Goal: Task Accomplishment & Management: Manage account settings

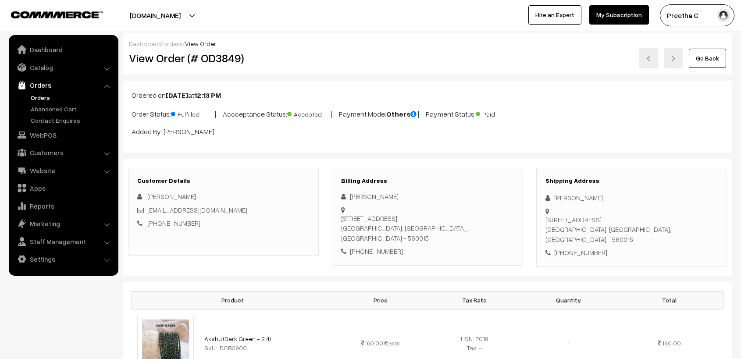
scroll to position [2778, 0]
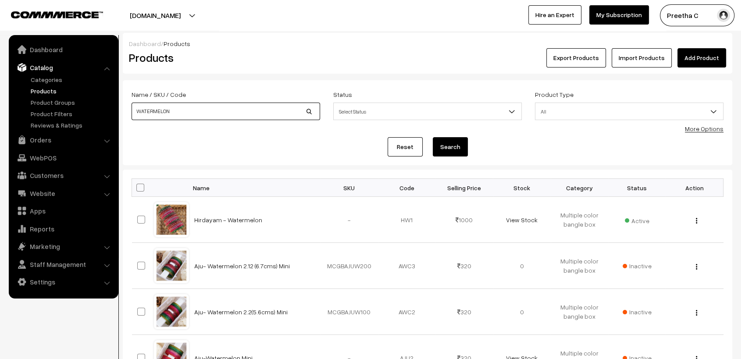
drag, startPoint x: 198, startPoint y: 114, endPoint x: 126, endPoint y: 105, distance: 72.4
click at [126, 105] on div "Name / SKU / Code WATERMELON" at bounding box center [226, 107] width 202 height 36
type input "RAINDROP"
click at [433, 137] on button "Search" at bounding box center [450, 146] width 35 height 19
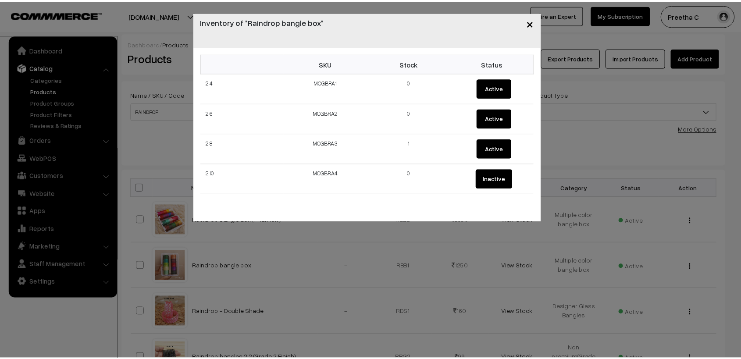
scroll to position [49, 0]
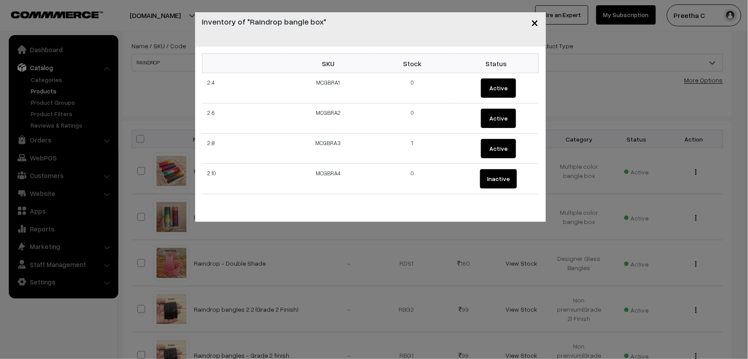
click at [538, 22] on span "×" at bounding box center [535, 22] width 7 height 16
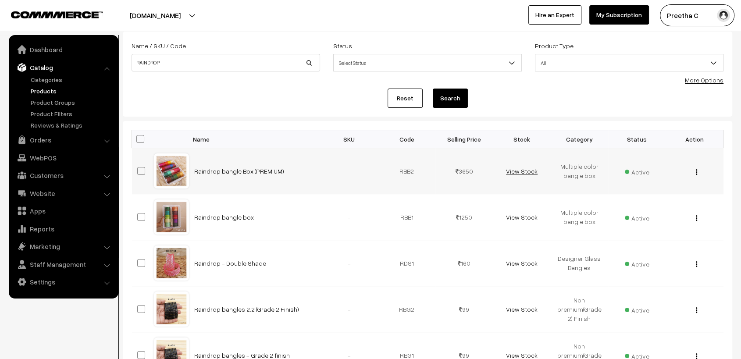
click at [523, 171] on link "View Stock" at bounding box center [522, 171] width 32 height 7
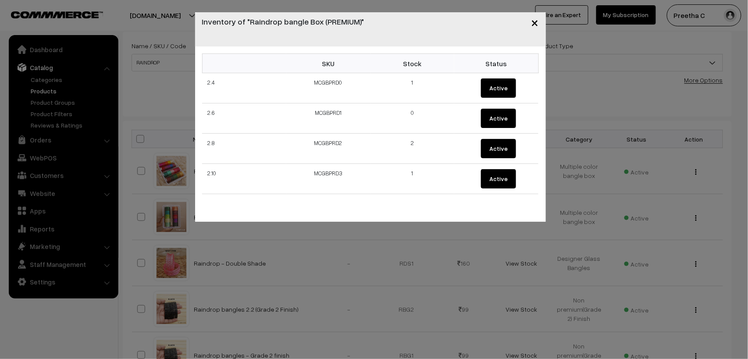
click at [538, 23] on span "×" at bounding box center [535, 22] width 7 height 16
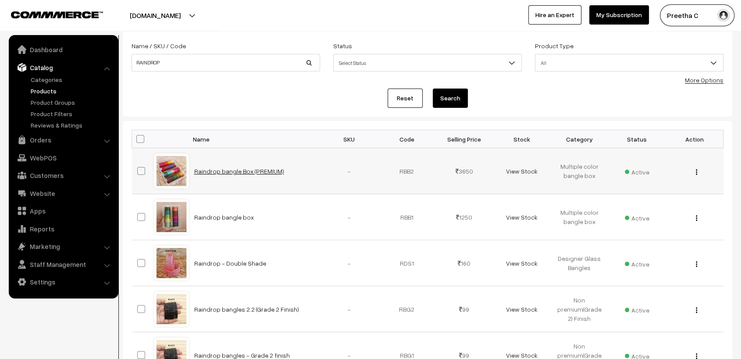
click at [235, 172] on link "Raindrop bangle Box (PREMIUM)" at bounding box center [239, 171] width 90 height 7
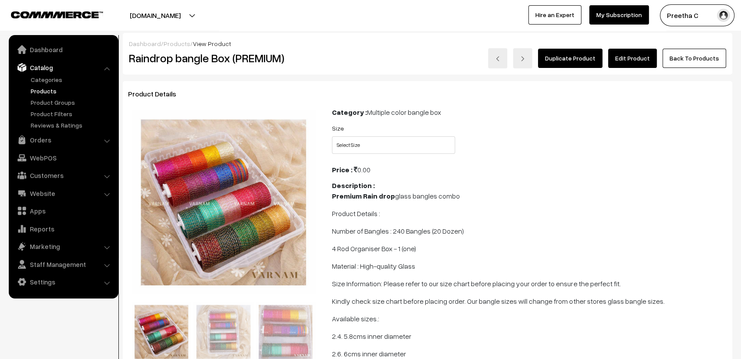
click at [630, 62] on link "Edit Product" at bounding box center [632, 58] width 49 height 19
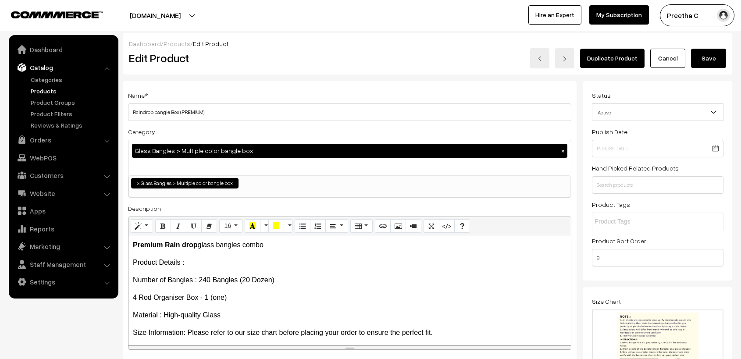
scroll to position [774, 0]
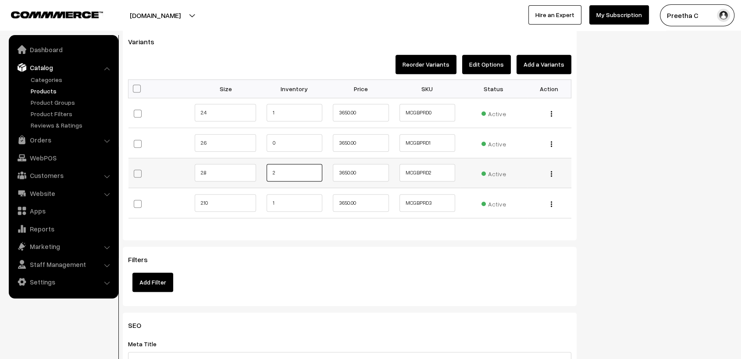
drag, startPoint x: 282, startPoint y: 172, endPoint x: 245, endPoint y: 175, distance: 37.4
click at [245, 175] on tr "2.8 2" at bounding box center [350, 173] width 443 height 30
type input "0"
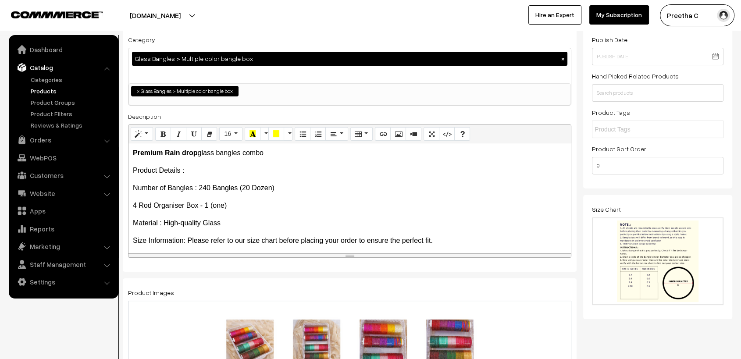
scroll to position [0, 0]
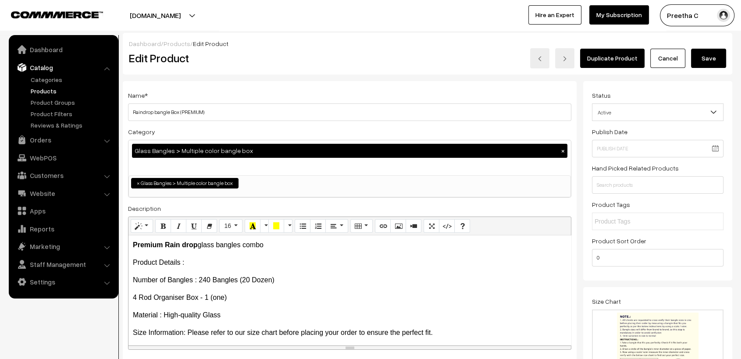
click at [718, 58] on button "Save" at bounding box center [708, 58] width 35 height 19
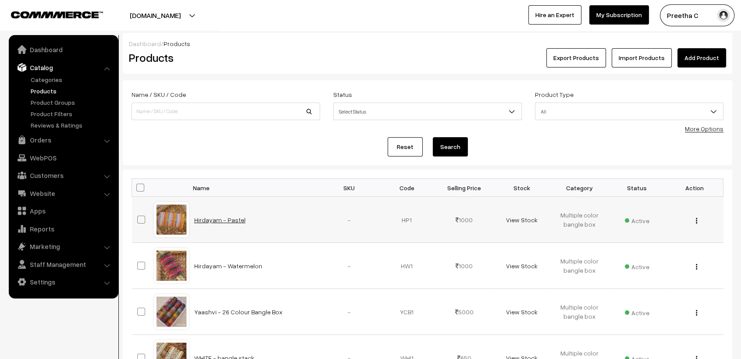
click at [223, 218] on link "Hirdayam - Pastel" at bounding box center [219, 219] width 51 height 7
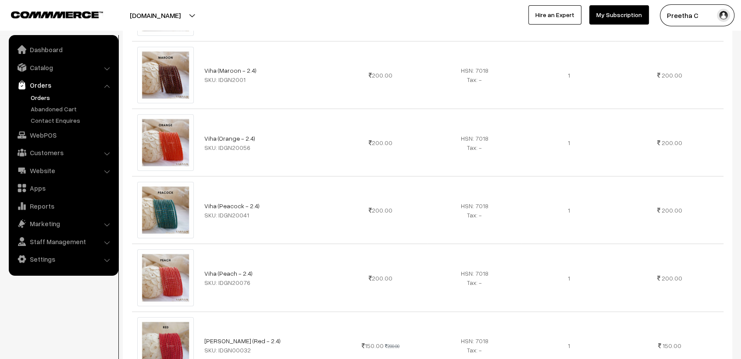
drag, startPoint x: 0, startPoint y: 0, endPoint x: 248, endPoint y: 217, distance: 329.8
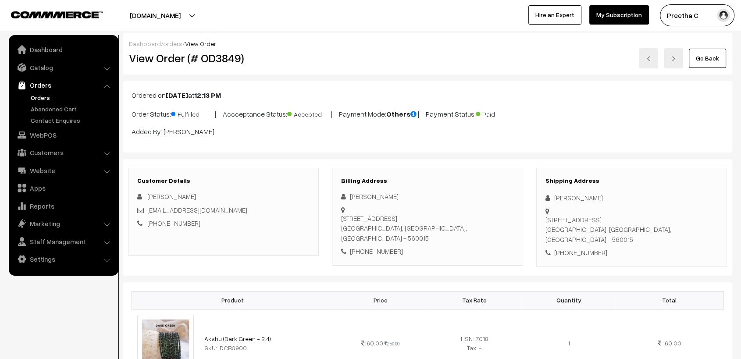
click at [171, 45] on link "orders" at bounding box center [172, 43] width 19 height 7
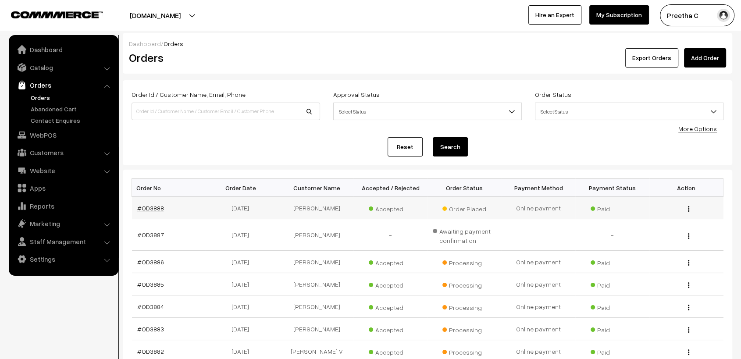
click at [148, 207] on link "#OD3888" at bounding box center [150, 207] width 27 height 7
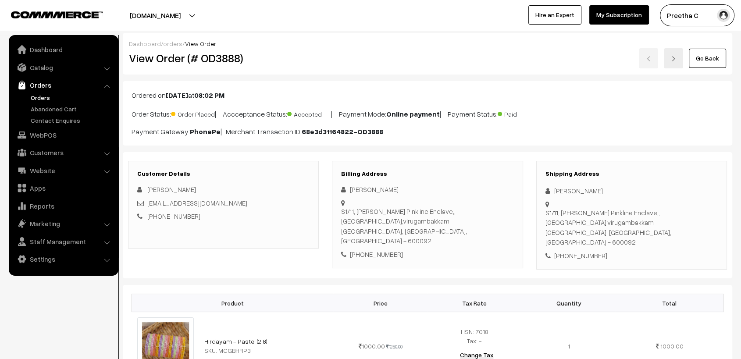
click at [168, 43] on link "orders" at bounding box center [172, 43] width 19 height 7
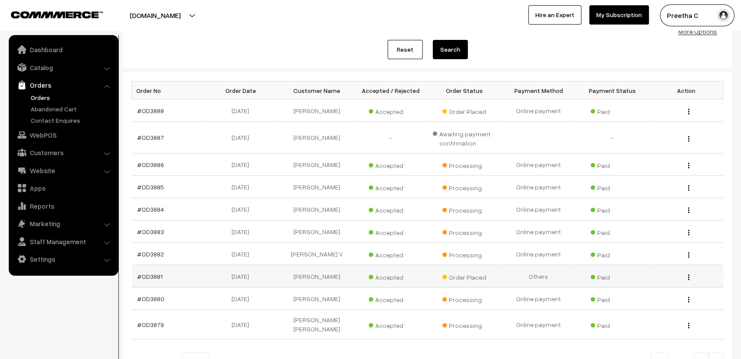
scroll to position [180, 0]
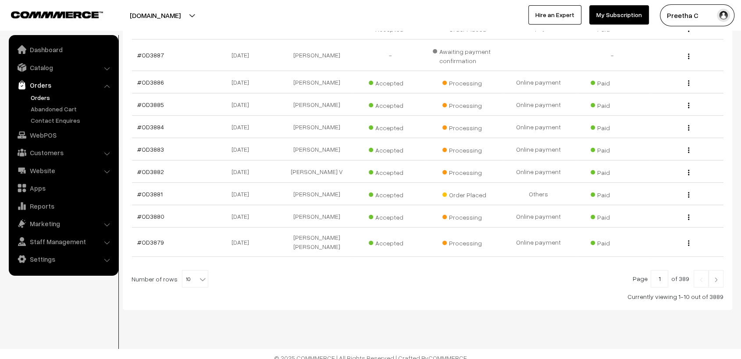
click at [713, 275] on link at bounding box center [716, 279] width 15 height 18
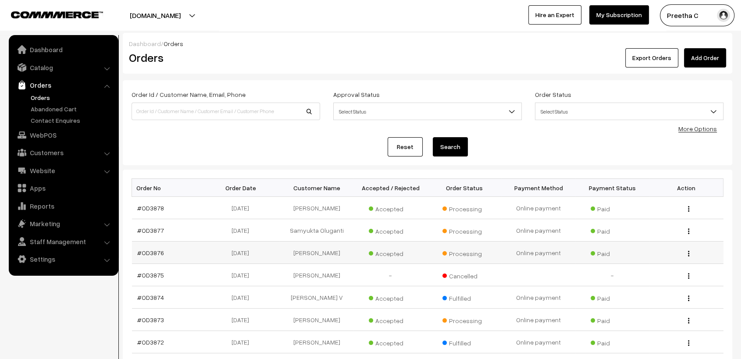
scroll to position [171, 0]
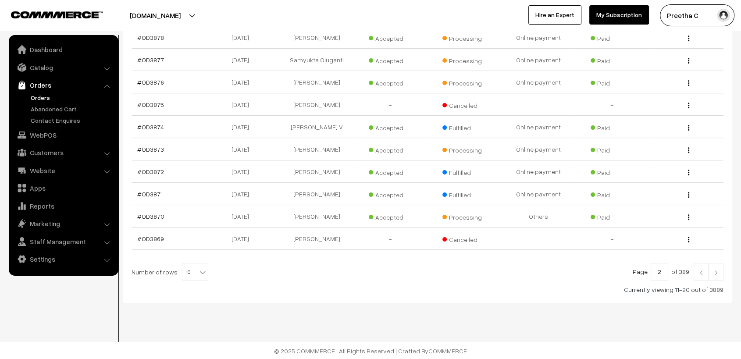
click at [700, 274] on img at bounding box center [701, 272] width 8 height 5
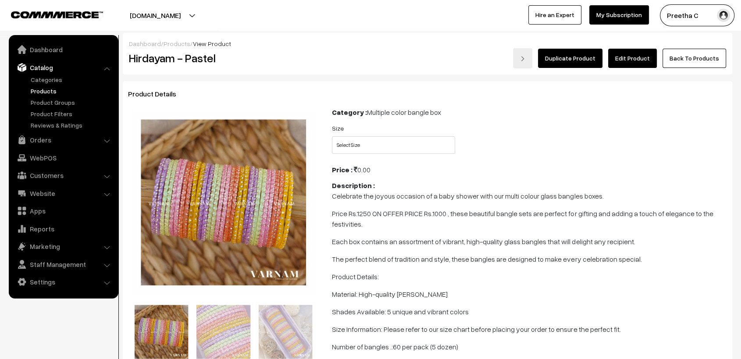
click at [636, 61] on link "Edit Product" at bounding box center [632, 58] width 49 height 19
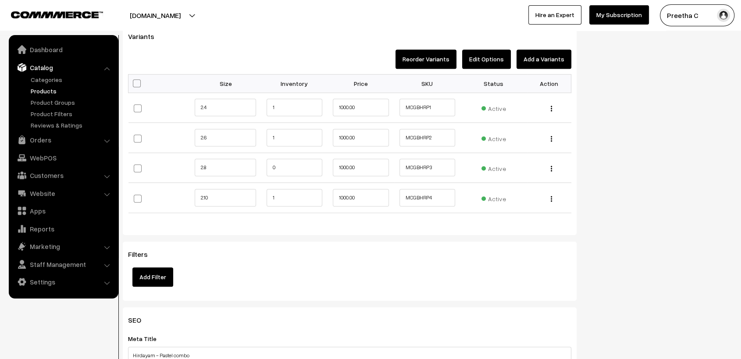
scroll to position [828, 0]
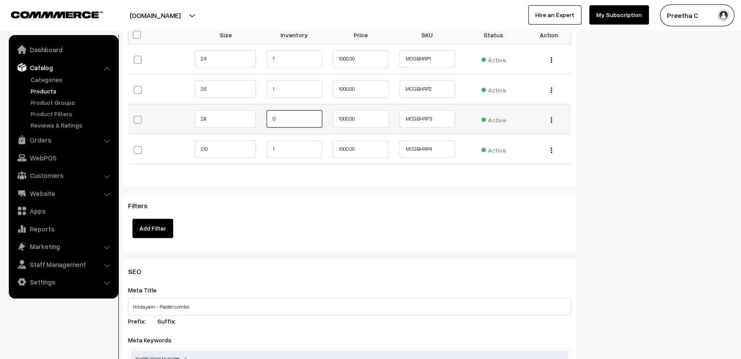
drag, startPoint x: 294, startPoint y: 122, endPoint x: 261, endPoint y: 114, distance: 33.8
click at [261, 114] on td "0" at bounding box center [294, 119] width 67 height 30
type input "1"
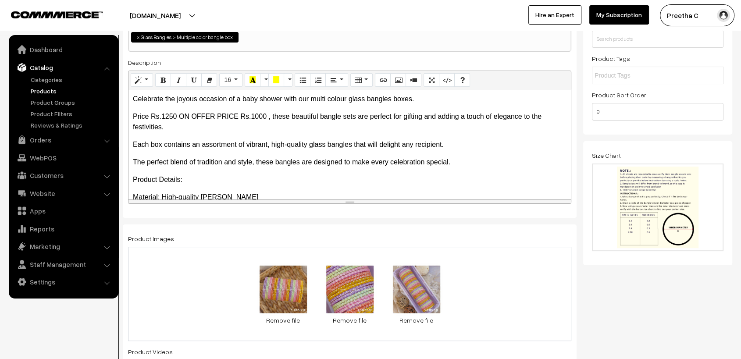
scroll to position [0, 0]
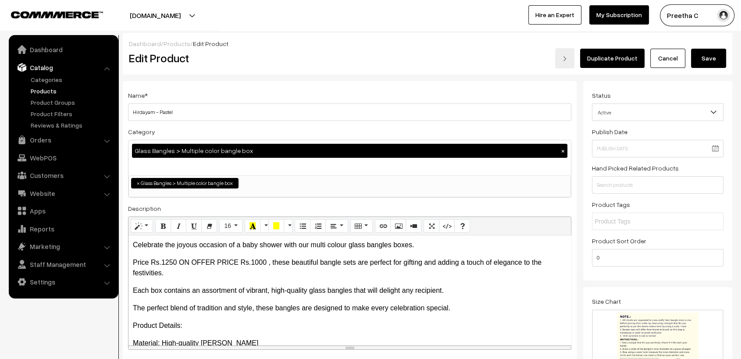
click at [702, 56] on button "Save" at bounding box center [708, 58] width 35 height 19
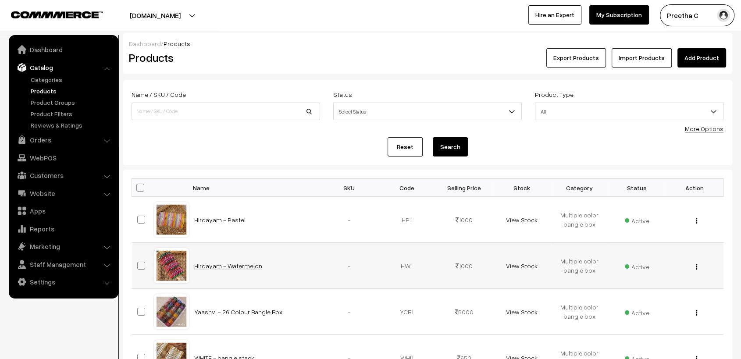
click at [247, 268] on link "Hirdayam - Watermelon" at bounding box center [228, 265] width 68 height 7
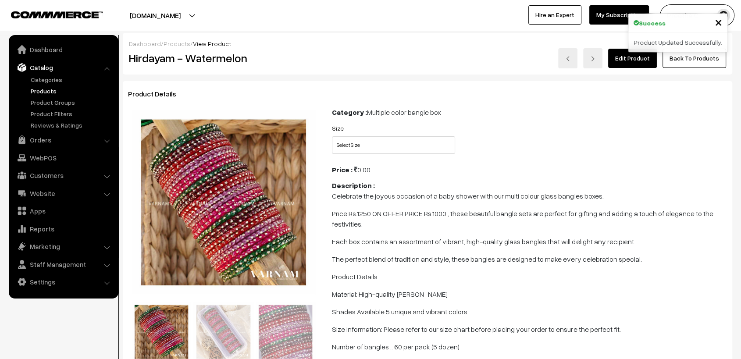
click at [632, 59] on link "Edit Product" at bounding box center [632, 58] width 49 height 19
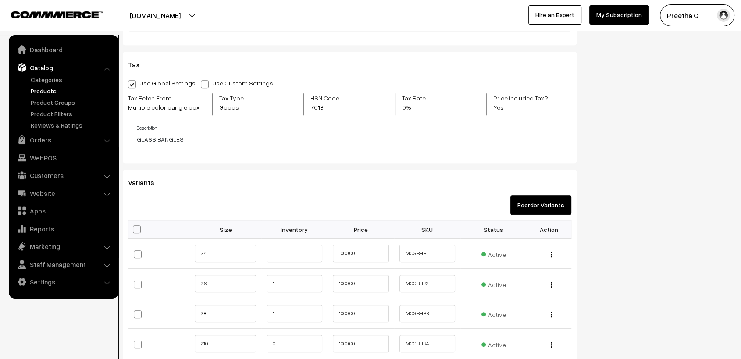
scroll to position [877, 0]
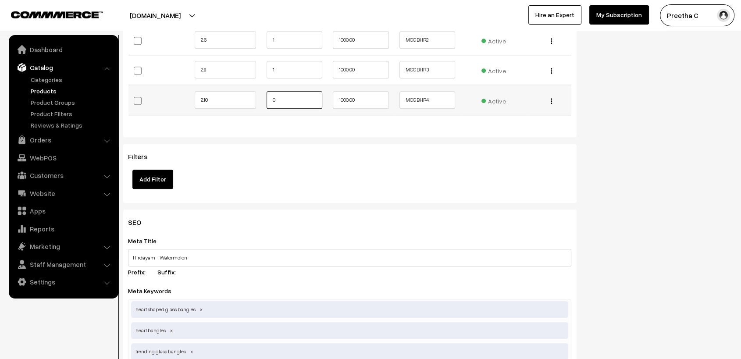
drag, startPoint x: 280, startPoint y: 104, endPoint x: 258, endPoint y: 100, distance: 21.8
click at [258, 100] on tr "2.10 0" at bounding box center [350, 100] width 443 height 30
type input "1"
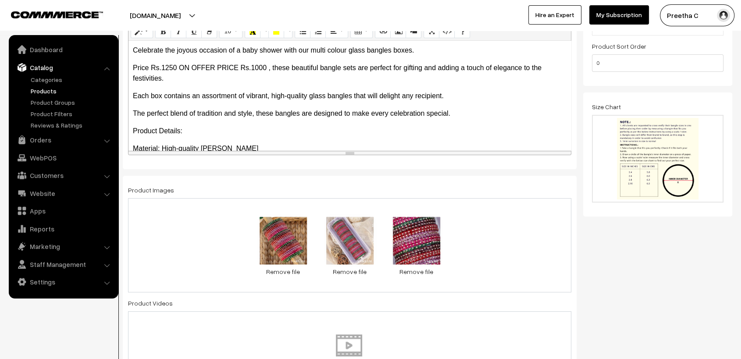
scroll to position [0, 0]
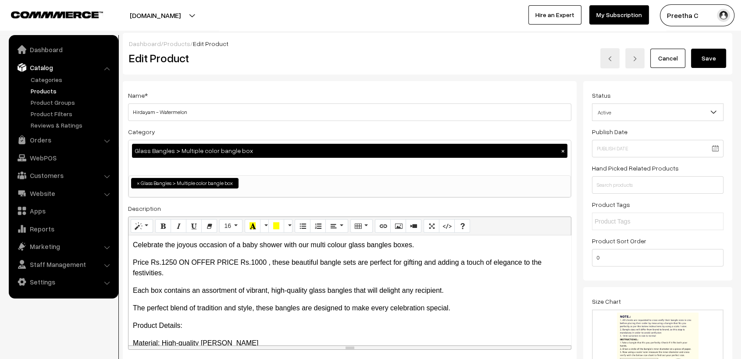
click at [710, 59] on button "Save" at bounding box center [708, 58] width 35 height 19
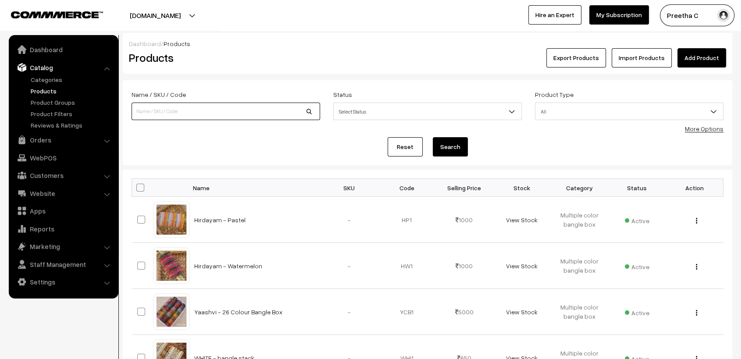
drag, startPoint x: 0, startPoint y: 0, endPoint x: 164, endPoint y: 108, distance: 196.0
click at [164, 108] on input at bounding box center [226, 112] width 189 height 18
type input "hridhayam"
click at [461, 150] on button "Search" at bounding box center [450, 146] width 35 height 19
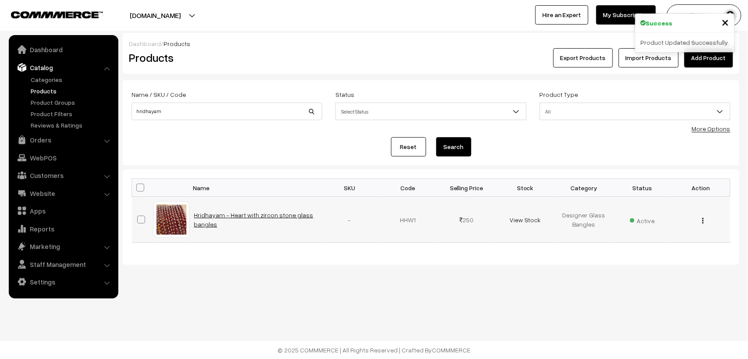
click at [262, 215] on link "Hridhayam - Heart with zircon stone glass bangles" at bounding box center [253, 219] width 119 height 17
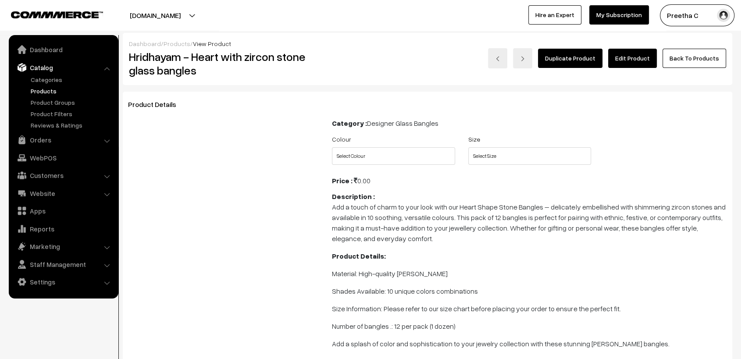
click at [637, 56] on link "Edit Product" at bounding box center [632, 58] width 49 height 19
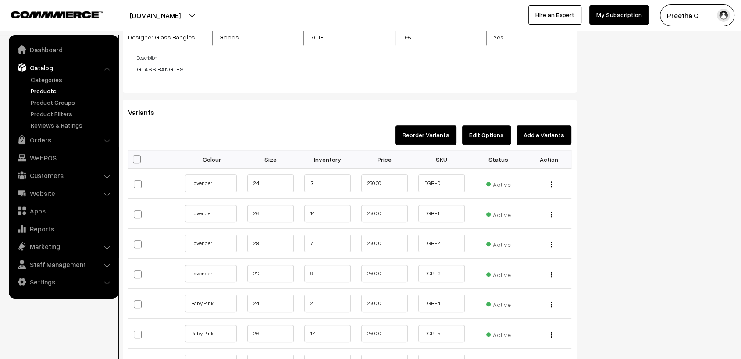
scroll to position [926, 0]
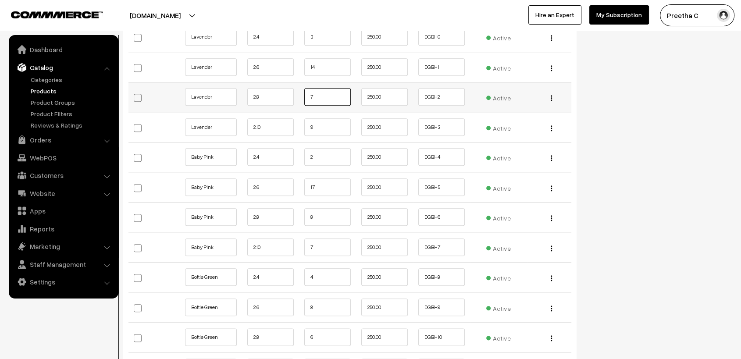
drag, startPoint x: 318, startPoint y: 95, endPoint x: 300, endPoint y: 95, distance: 18.4
click at [300, 95] on td "7" at bounding box center [327, 97] width 57 height 30
type input "6"
drag, startPoint x: 319, startPoint y: 217, endPoint x: 295, endPoint y: 217, distance: 24.1
click at [295, 217] on tr "Baby Pink 2.8 8 250.00 DGBH6 Edit" at bounding box center [350, 217] width 443 height 30
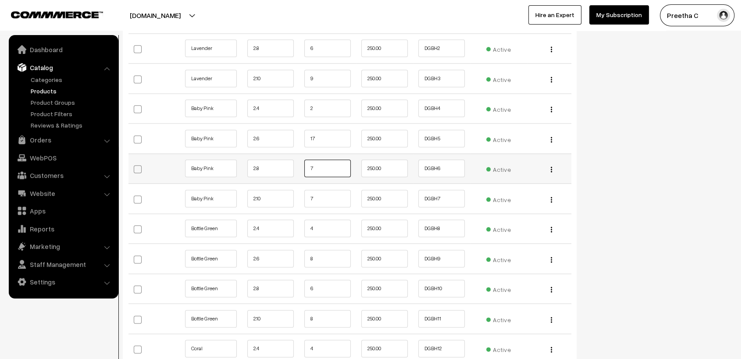
scroll to position [1023, 0]
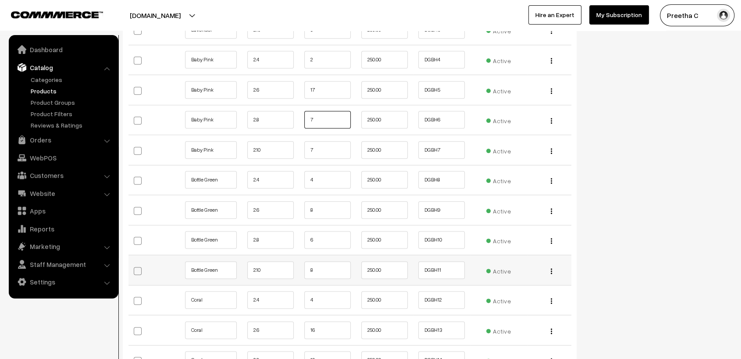
type input "7"
drag, startPoint x: 331, startPoint y: 268, endPoint x: 282, endPoint y: 268, distance: 48.7
click at [282, 268] on tr "Bottle Green 2.10 8 250.00 DGBH11" at bounding box center [350, 270] width 443 height 30
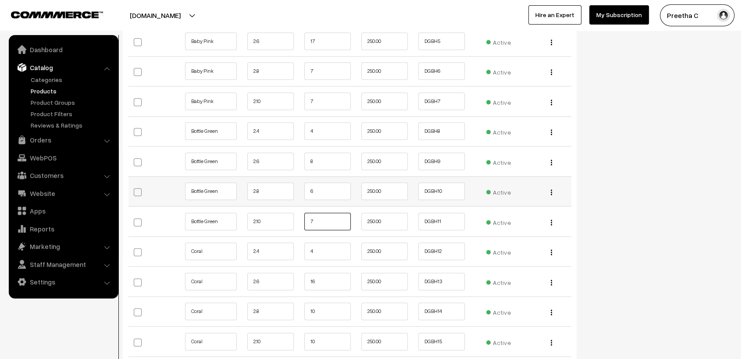
scroll to position [1121, 0]
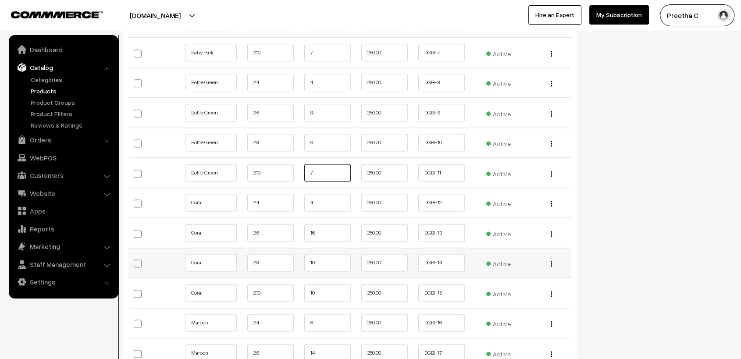
type input "7"
drag, startPoint x: 319, startPoint y: 259, endPoint x: 300, endPoint y: 265, distance: 19.8
click at [300, 265] on td "10" at bounding box center [327, 263] width 57 height 30
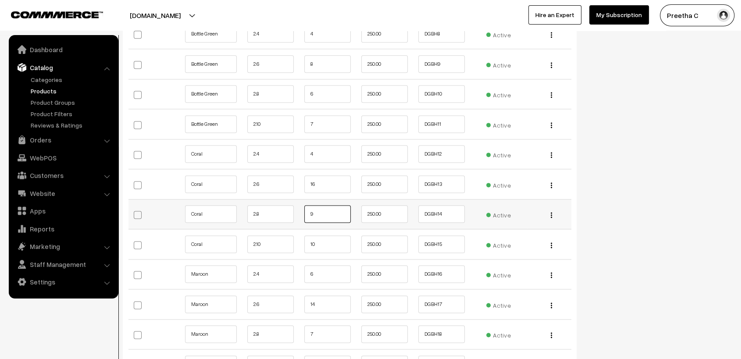
scroll to position [1218, 0]
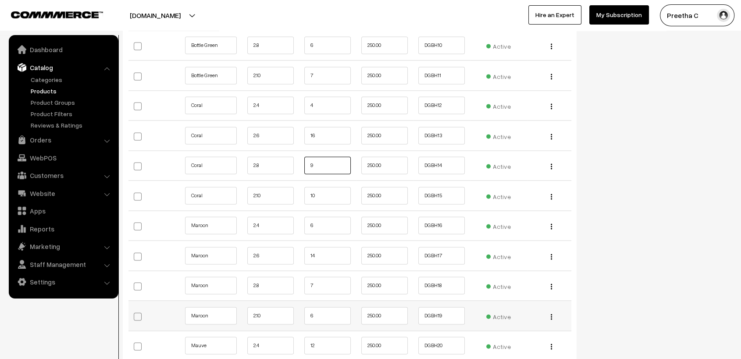
type input "9"
drag, startPoint x: 324, startPoint y: 315, endPoint x: 298, endPoint y: 315, distance: 25.4
click at [298, 315] on tr "Maroon 2.10 6 250.00 DGBH19 Active" at bounding box center [350, 316] width 443 height 30
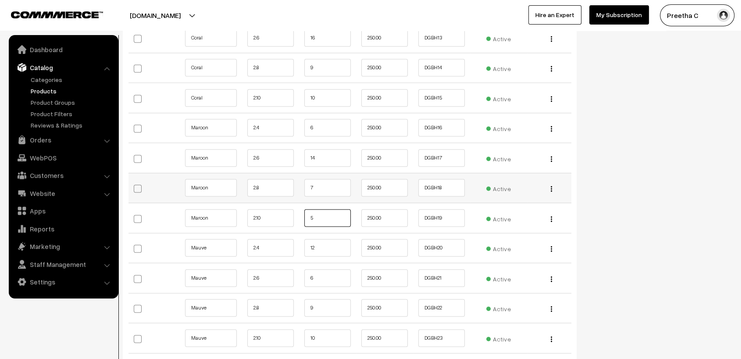
scroll to position [1365, 0]
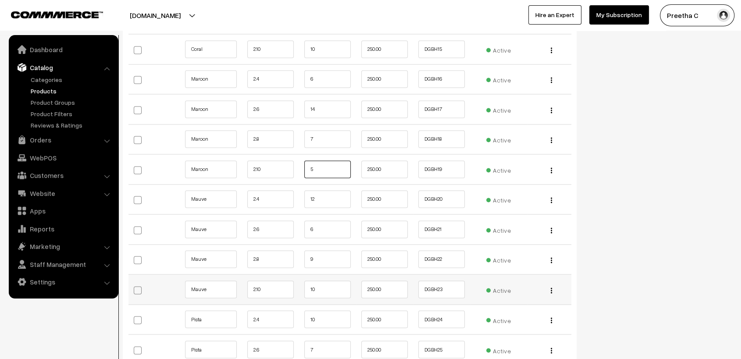
type input "5"
drag, startPoint x: 318, startPoint y: 288, endPoint x: 293, endPoint y: 288, distance: 25.0
click at [293, 288] on tr "Mauve 2.10 10 250.00 DGBH23 Active" at bounding box center [350, 290] width 443 height 30
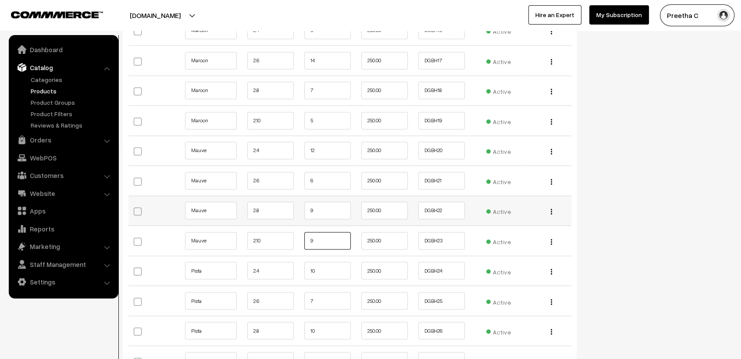
scroll to position [1511, 0]
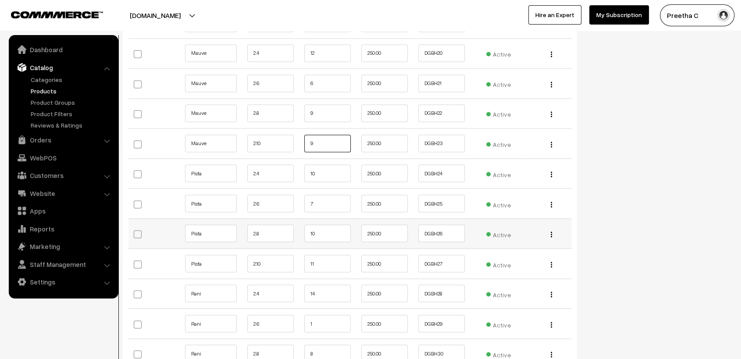
type input "9"
drag, startPoint x: 324, startPoint y: 232, endPoint x: 294, endPoint y: 233, distance: 30.3
click at [294, 233] on tr "Pista 2.8 10 250.00 DGBH26 Active" at bounding box center [350, 233] width 443 height 30
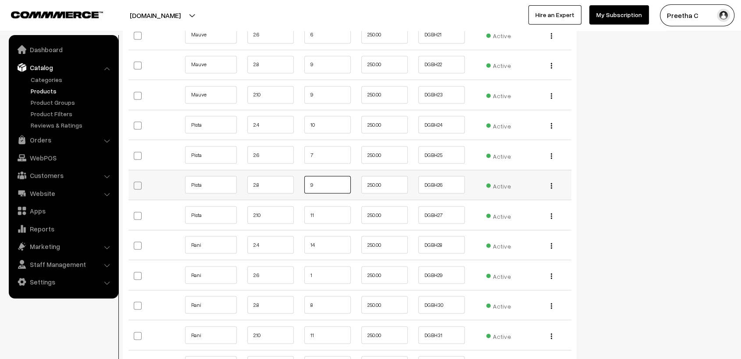
scroll to position [1608, 0]
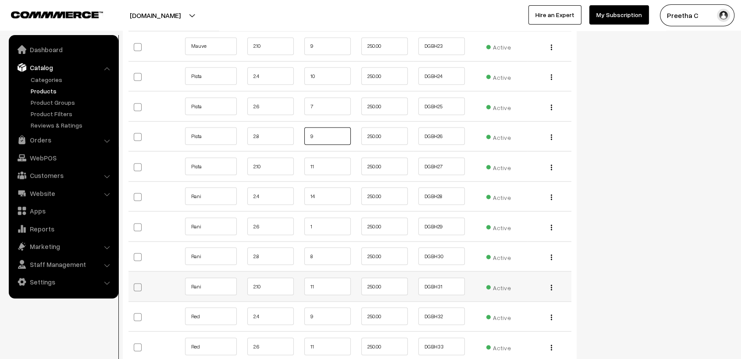
type input "9"
drag, startPoint x: 321, startPoint y: 286, endPoint x: 284, endPoint y: 286, distance: 36.8
click at [285, 286] on tr "Rani 2.10 11 250.00 DGBH31 Active" at bounding box center [350, 287] width 443 height 30
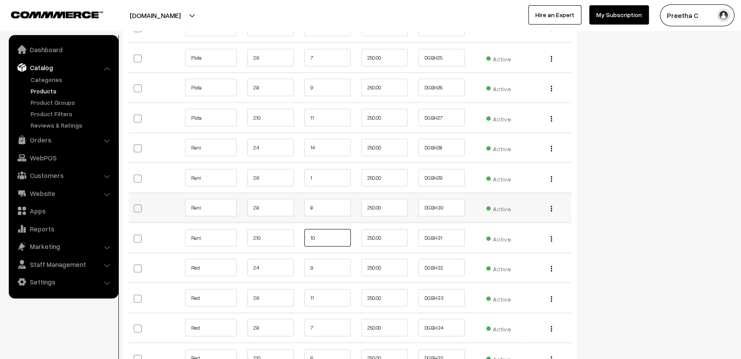
scroll to position [1705, 0]
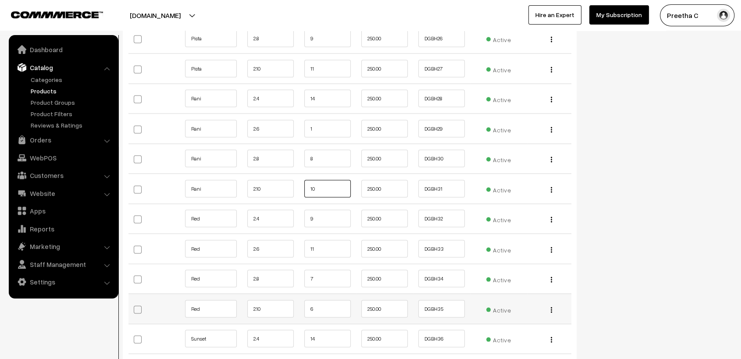
type input "10"
drag, startPoint x: 322, startPoint y: 309, endPoint x: 286, endPoint y: 303, distance: 35.6
click at [287, 303] on tr "Red 2.10 6 250.00 DGBH35 Active" at bounding box center [350, 309] width 443 height 30
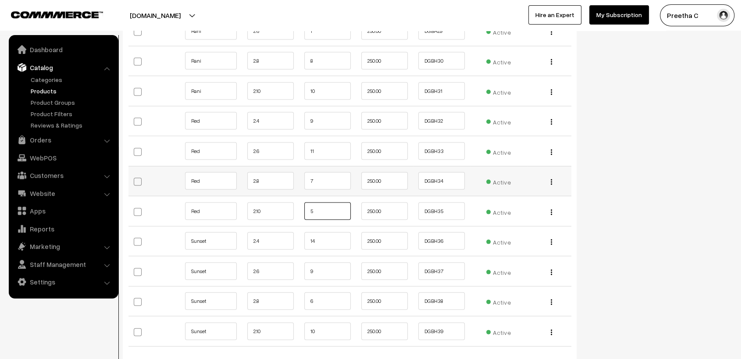
scroll to position [1852, 0]
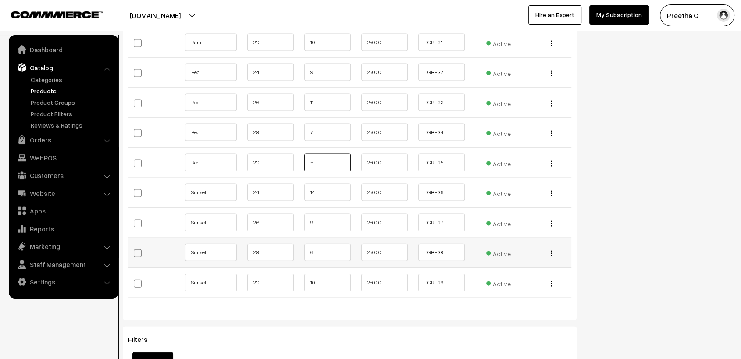
type input "5"
drag, startPoint x: 318, startPoint y: 252, endPoint x: 290, endPoint y: 252, distance: 28.5
click at [291, 252] on tr "Sunset 2.8 6 250.00 DGBH38 Active" at bounding box center [350, 253] width 443 height 30
type input "5"
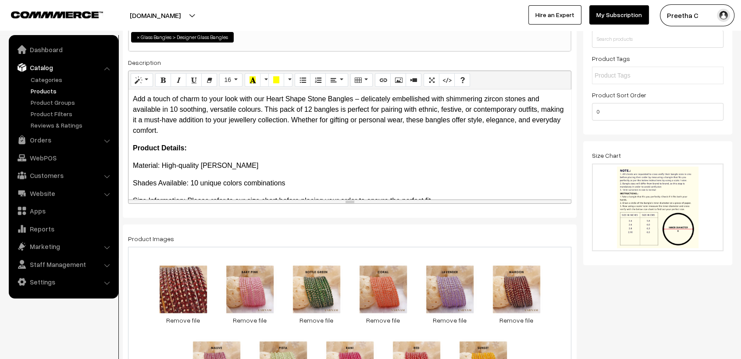
scroll to position [0, 0]
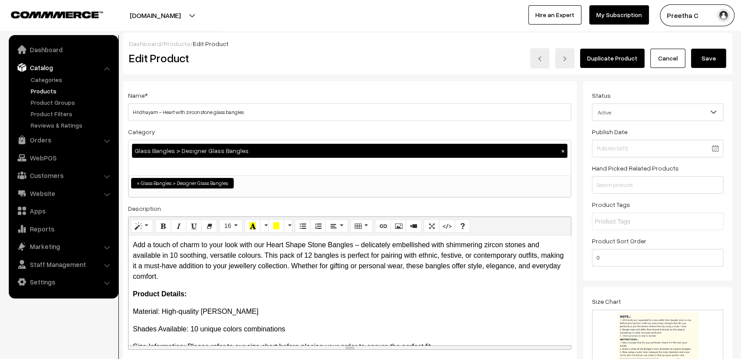
click at [711, 56] on button "Save" at bounding box center [708, 58] width 35 height 19
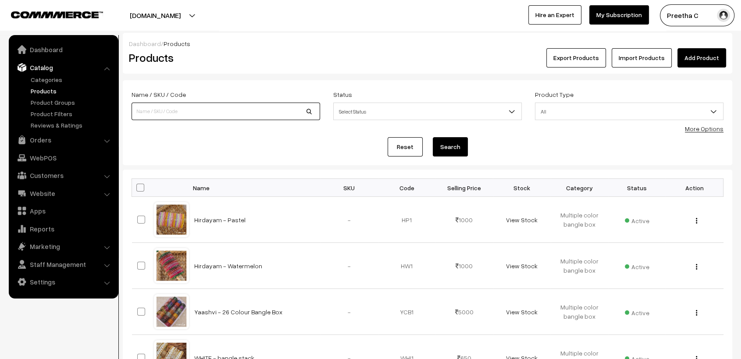
click at [199, 116] on input at bounding box center [226, 112] width 189 height 18
type input "HRI"
click at [433, 137] on button "Search" at bounding box center [450, 146] width 35 height 19
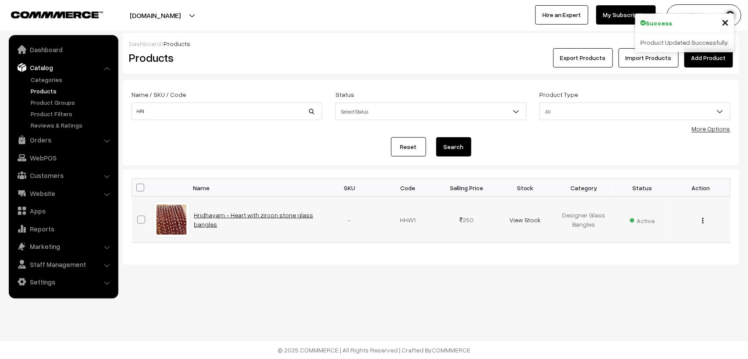
click at [223, 217] on link "Hridhayam - Heart with zircon stone glass bangles" at bounding box center [253, 219] width 119 height 17
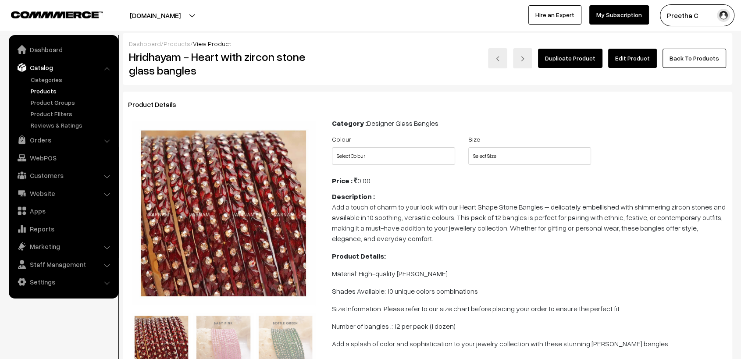
click at [630, 64] on link "Edit Product" at bounding box center [632, 58] width 49 height 19
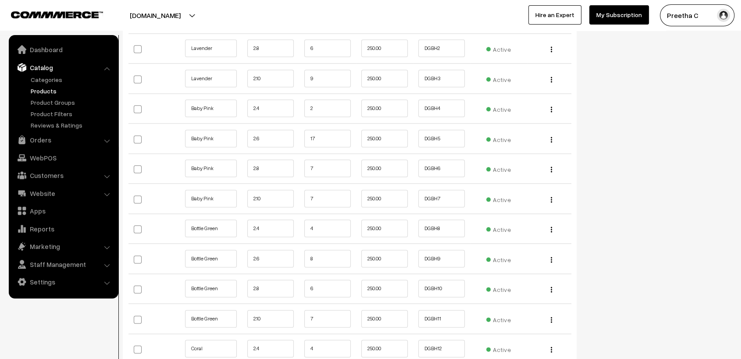
scroll to position [1023, 0]
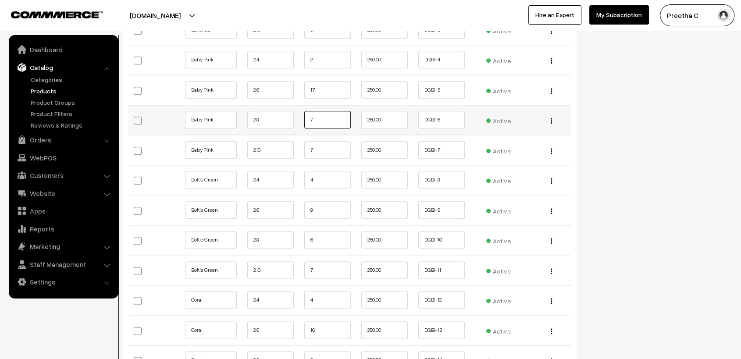
drag, startPoint x: 319, startPoint y: 116, endPoint x: 308, endPoint y: 122, distance: 12.0
click at [308, 122] on input "7" at bounding box center [327, 120] width 46 height 18
type input "6"
click at [557, 121] on div "Edit Change to Bulk Price Delete" at bounding box center [549, 119] width 34 height 9
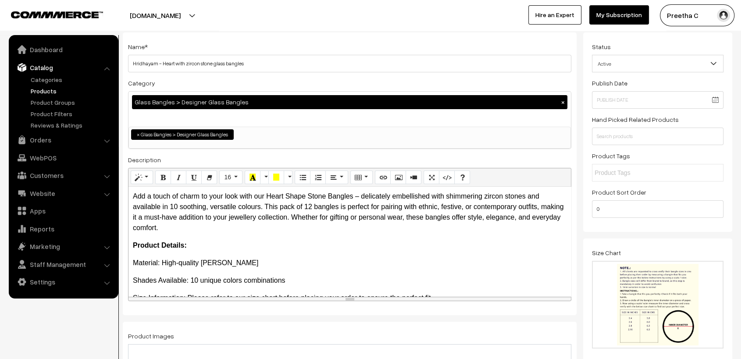
scroll to position [0, 0]
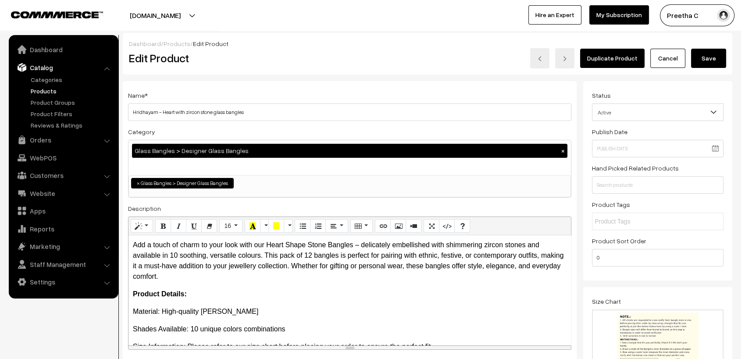
click at [704, 59] on button "Save" at bounding box center [708, 58] width 35 height 19
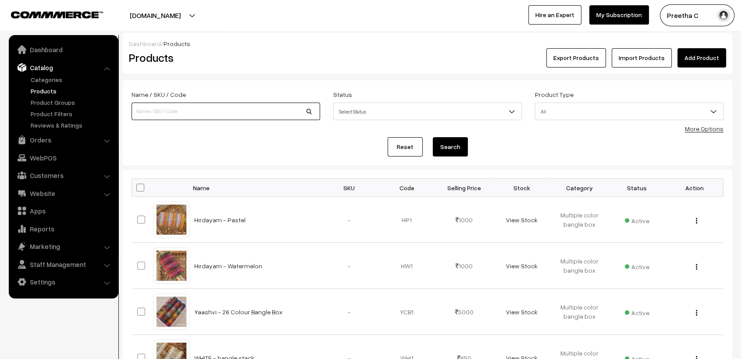
click at [215, 112] on input at bounding box center [226, 112] width 189 height 18
type input "GRADE 2"
click at [433, 137] on button "Search" at bounding box center [450, 146] width 35 height 19
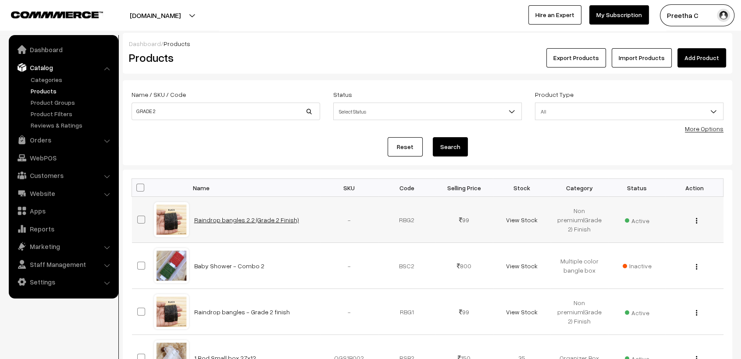
click at [227, 220] on link "Raindrop bangles 2.2 (Grade 2 Finish)" at bounding box center [246, 219] width 105 height 7
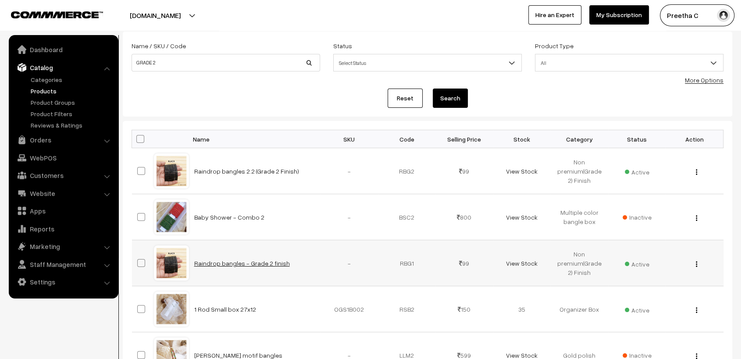
click at [247, 260] on link "Raindrop bangles - Grade 2 finish" at bounding box center [242, 263] width 96 height 7
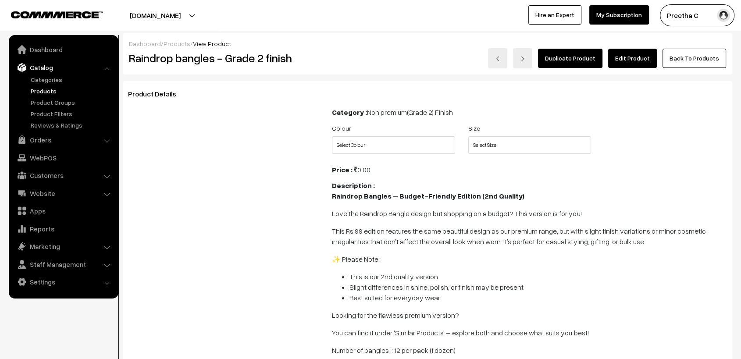
click at [639, 58] on link "Edit Product" at bounding box center [632, 58] width 49 height 19
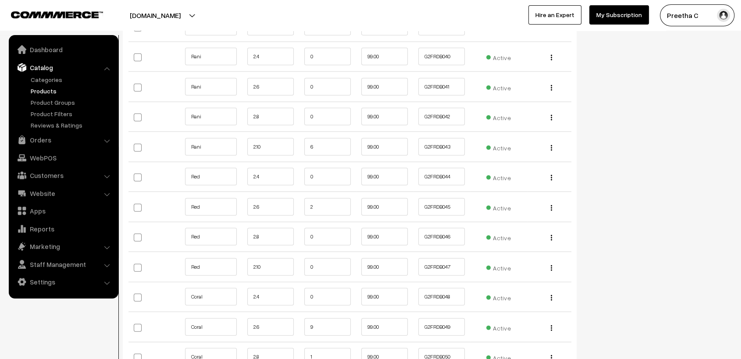
scroll to position [2242, 0]
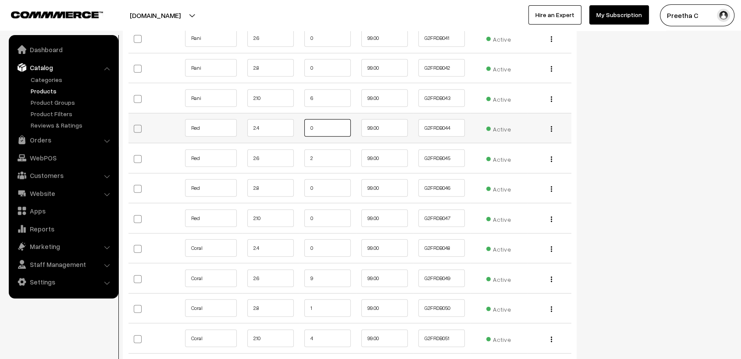
click at [322, 119] on input "0" at bounding box center [327, 128] width 46 height 18
type input "9"
click at [320, 150] on input "2" at bounding box center [327, 159] width 46 height 18
drag, startPoint x: 320, startPoint y: 147, endPoint x: 272, endPoint y: 150, distance: 48.0
click at [272, 150] on tr "Red 2.6 2 99.00 G2FRDB045 Active" at bounding box center [350, 158] width 443 height 30
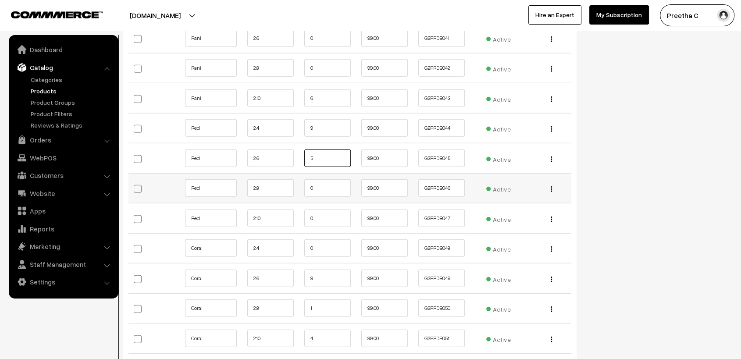
type input "5"
drag, startPoint x: 327, startPoint y: 178, endPoint x: 307, endPoint y: 180, distance: 19.4
click at [307, 180] on input "0" at bounding box center [327, 188] width 46 height 18
type input "4"
drag, startPoint x: 323, startPoint y: 206, endPoint x: 294, endPoint y: 211, distance: 29.4
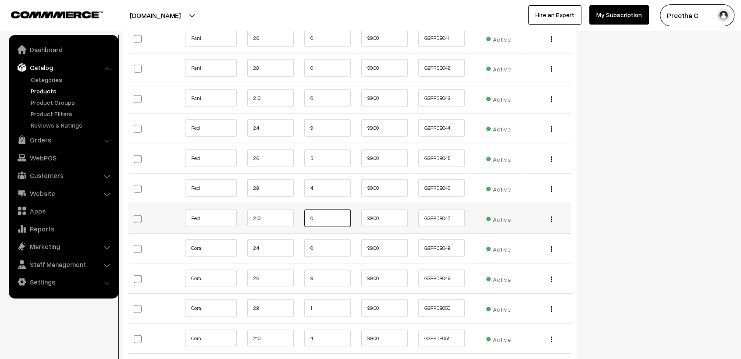
click at [294, 211] on tr "Red 2.10 0 99.00 G2FRDB047 Active" at bounding box center [350, 219] width 443 height 30
type input "6"
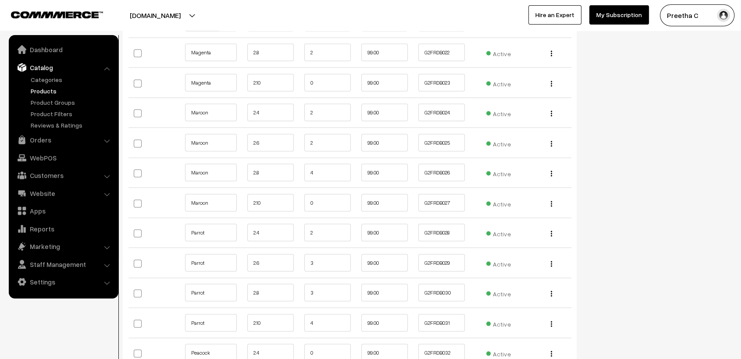
scroll to position [1511, 0]
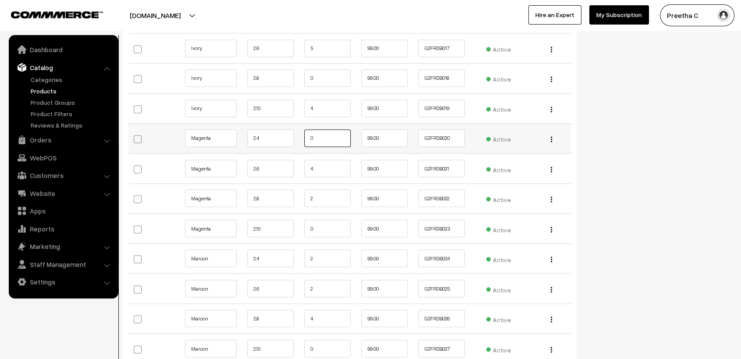
click at [327, 129] on input "0" at bounding box center [327, 138] width 46 height 18
type input "11"
click at [323, 189] on input "2" at bounding box center [327, 198] width 46 height 18
drag, startPoint x: 323, startPoint y: 187, endPoint x: 287, endPoint y: 188, distance: 36.0
click at [287, 188] on tr "Magenta 2.8 2 99.00 G2FRDB022 Edit" at bounding box center [350, 198] width 443 height 30
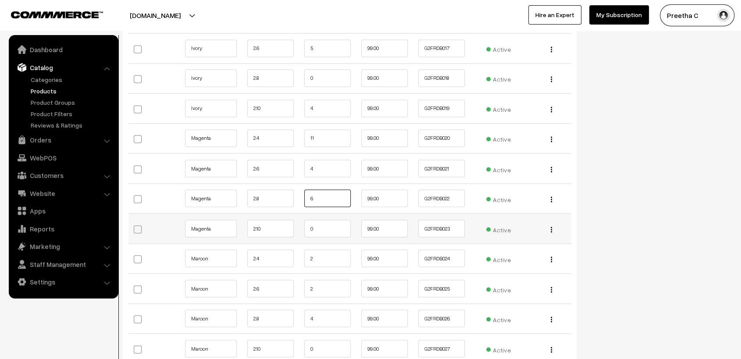
type input "6"
drag, startPoint x: 324, startPoint y: 219, endPoint x: 294, endPoint y: 222, distance: 29.5
click at [294, 222] on tr "Magenta 2.10 0 99.00 G2FRDB023" at bounding box center [350, 229] width 443 height 30
type input "5"
click at [666, 192] on div "Status Active Inactive Active Publish Date Product Type -- Select -- -- Select …" at bounding box center [661, 56] width 156 height 2970
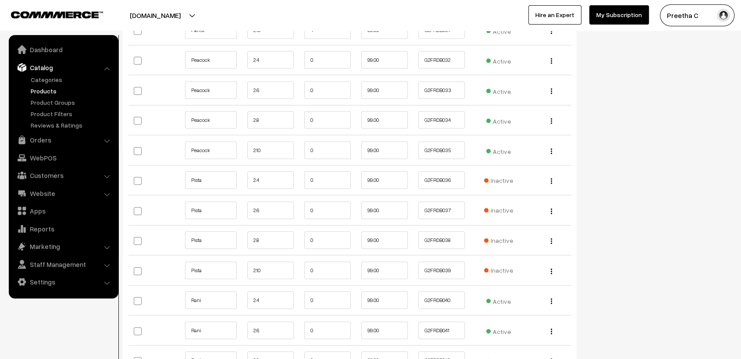
scroll to position [2047, 0]
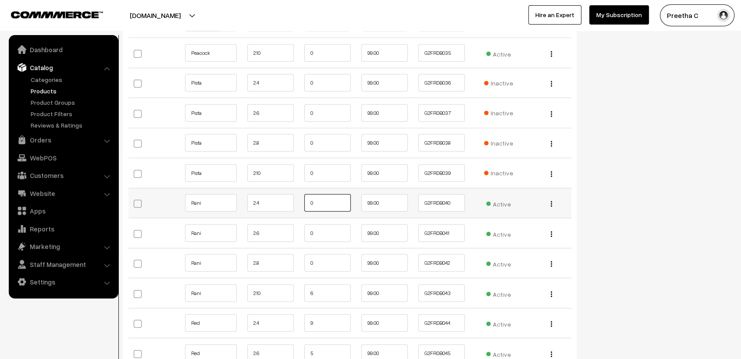
click at [325, 194] on input "0" at bounding box center [327, 203] width 46 height 18
type input "1"
click at [323, 225] on input "0" at bounding box center [327, 234] width 46 height 18
click at [320, 254] on input "0" at bounding box center [327, 263] width 46 height 18
type input "6"
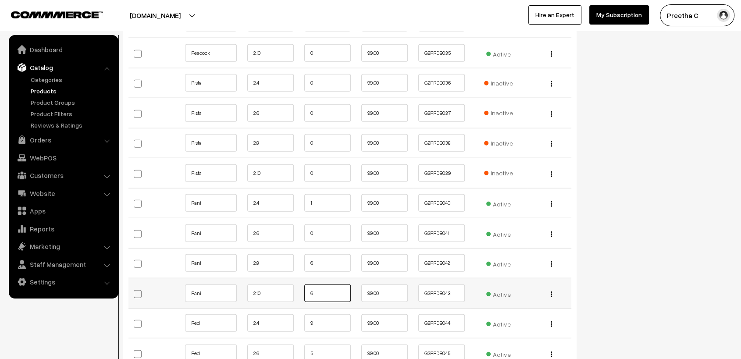
drag, startPoint x: 320, startPoint y: 282, endPoint x: 289, endPoint y: 282, distance: 30.7
click at [289, 282] on tr "Rani 2.10 6 99.00 G2FRDB043 Active" at bounding box center [350, 294] width 443 height 30
type input "10"
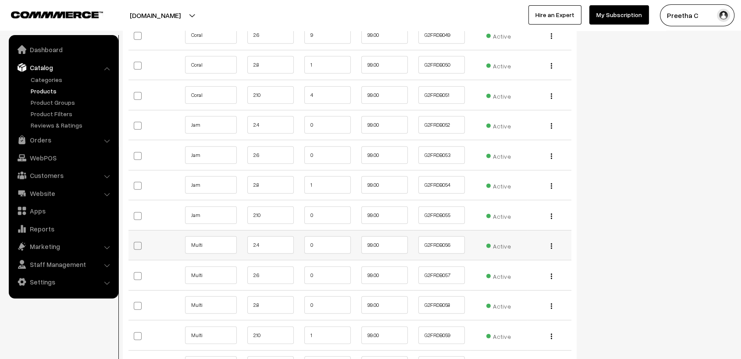
scroll to position [2534, 0]
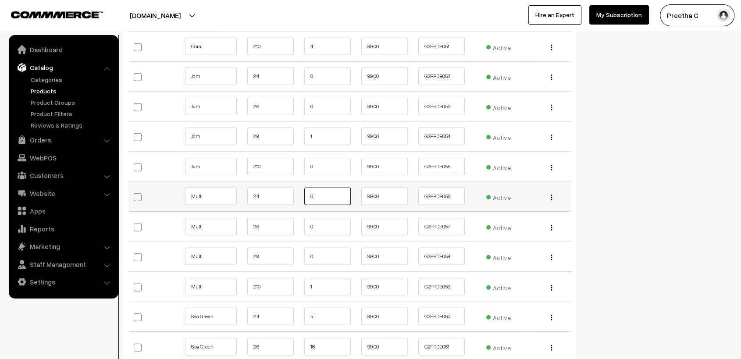
click at [322, 188] on input "0" at bounding box center [327, 197] width 46 height 18
drag, startPoint x: 322, startPoint y: 183, endPoint x: 299, endPoint y: 181, distance: 23.3
click at [299, 182] on td "0" at bounding box center [327, 197] width 57 height 30
type input "5"
click at [329, 221] on input "0" at bounding box center [327, 227] width 46 height 18
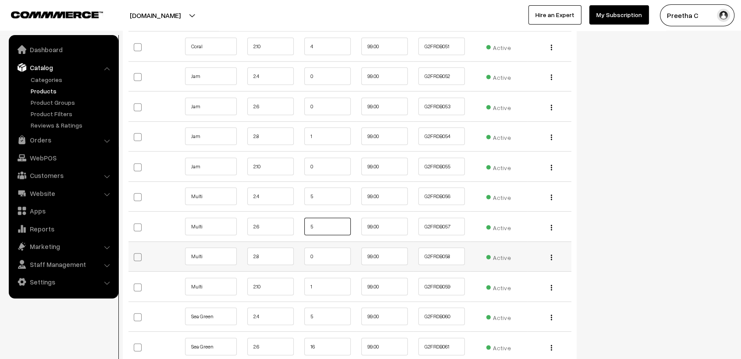
type input "5"
click at [323, 248] on input "0" at bounding box center [327, 257] width 46 height 18
type input "5"
drag, startPoint x: 319, startPoint y: 275, endPoint x: 293, endPoint y: 275, distance: 26.3
click at [293, 275] on tr "Multi 2.10 1 99.00 G2FRDB059 Edit" at bounding box center [350, 287] width 443 height 30
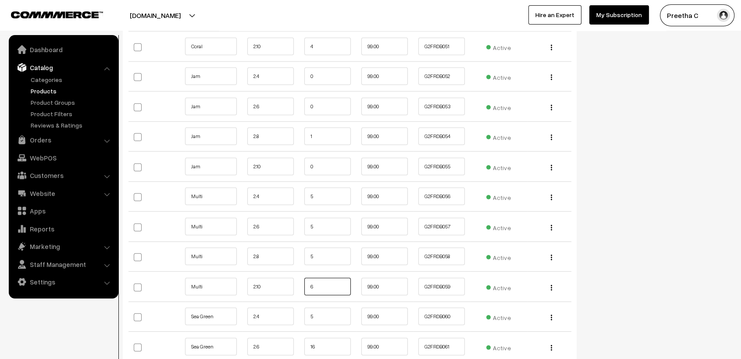
type input "6"
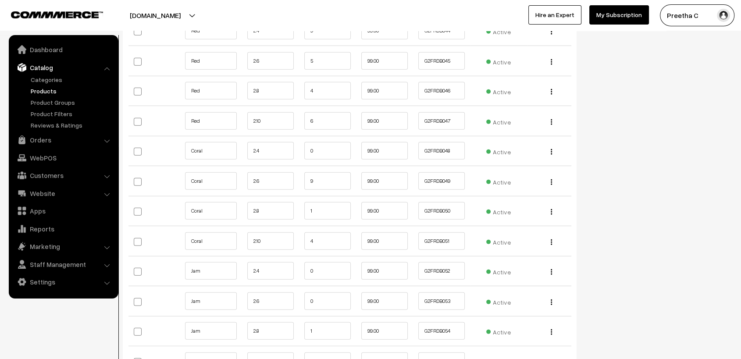
scroll to position [2388, 0]
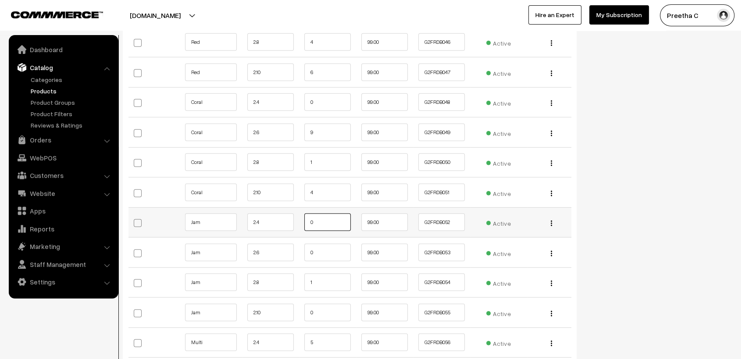
click at [320, 214] on input "0" at bounding box center [327, 223] width 46 height 18
type input "4"
click at [323, 244] on input "0" at bounding box center [327, 253] width 46 height 18
type input "4"
click at [319, 274] on input "1" at bounding box center [327, 283] width 46 height 18
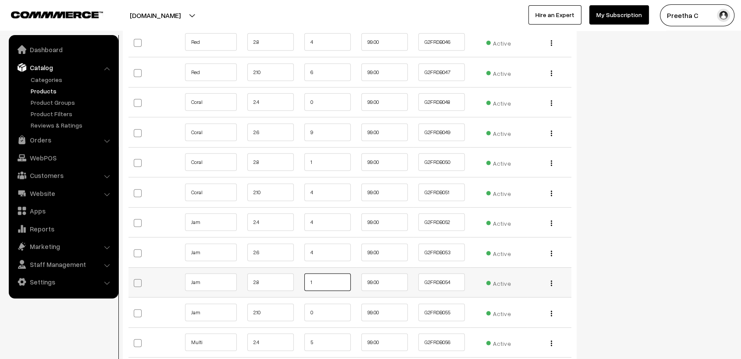
drag, startPoint x: 319, startPoint y: 271, endPoint x: 286, endPoint y: 266, distance: 33.7
click at [286, 268] on tr "Jam 2.8 1 99.00 G2FRDB054 Active" at bounding box center [350, 283] width 443 height 30
type input "6"
click at [318, 304] on input "0" at bounding box center [327, 313] width 46 height 18
type input "3"
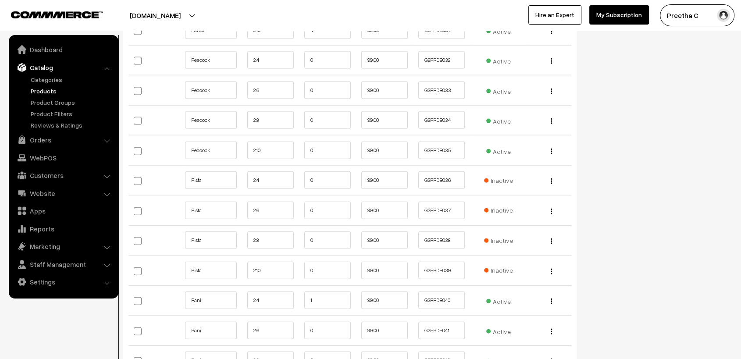
scroll to position [1901, 0]
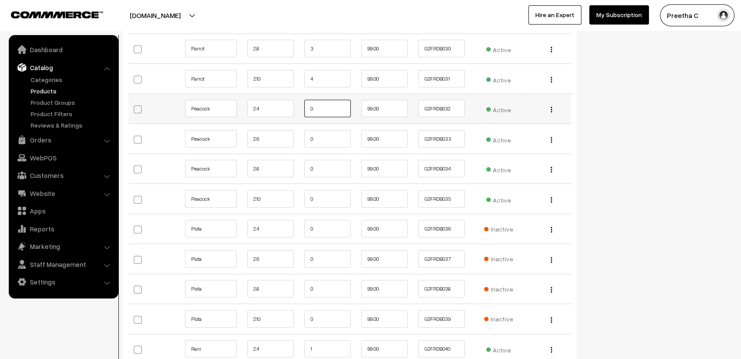
click at [318, 100] on input "0" at bounding box center [327, 109] width 46 height 18
type input "6"
drag, startPoint x: 317, startPoint y: 130, endPoint x: 304, endPoint y: 131, distance: 12.8
click at [304, 131] on input "0" at bounding box center [327, 139] width 46 height 18
type input "2"
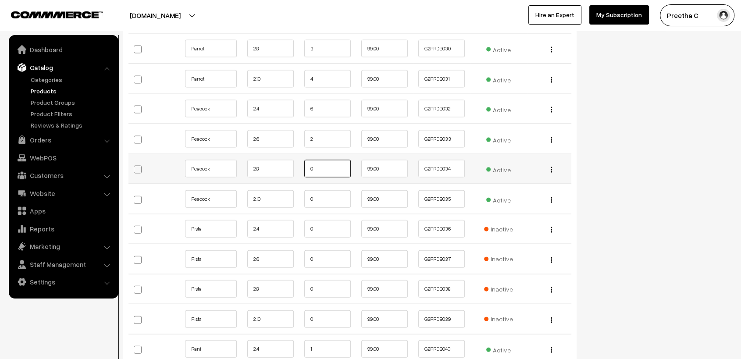
drag, startPoint x: 325, startPoint y: 157, endPoint x: 303, endPoint y: 162, distance: 22.1
click at [303, 162] on td "0" at bounding box center [327, 169] width 57 height 30
type input "4"
drag, startPoint x: 321, startPoint y: 190, endPoint x: 305, endPoint y: 191, distance: 15.4
click at [305, 191] on input "0" at bounding box center [327, 199] width 46 height 18
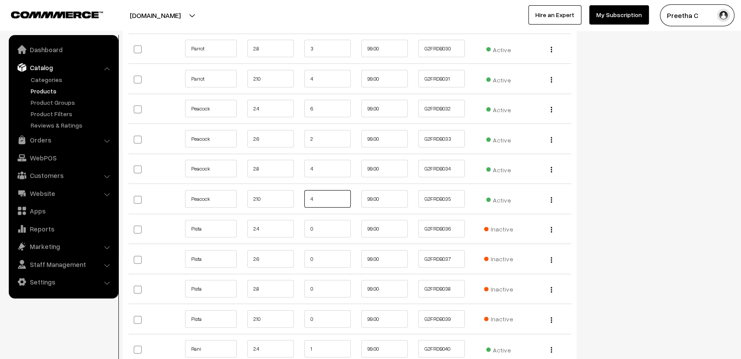
type input "4"
click at [317, 220] on input "0" at bounding box center [327, 229] width 46 height 18
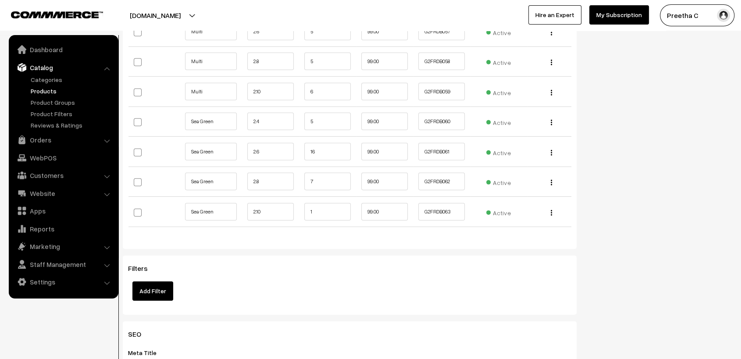
scroll to position [2680, 0]
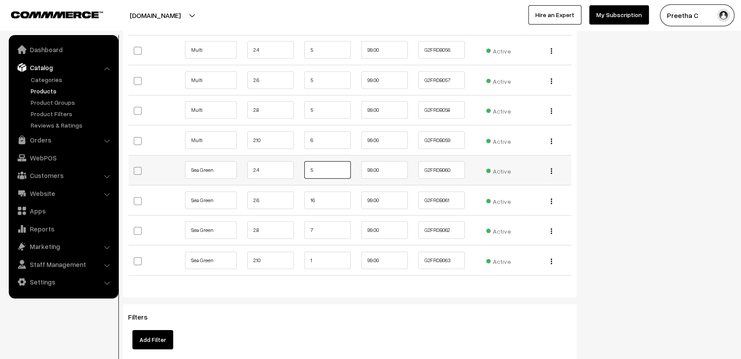
click at [326, 161] on input "5" at bounding box center [327, 170] width 46 height 18
drag, startPoint x: 321, startPoint y: 217, endPoint x: 303, endPoint y: 218, distance: 18.0
click at [303, 218] on td "7" at bounding box center [327, 230] width 57 height 30
type input "11"
drag, startPoint x: 329, startPoint y: 246, endPoint x: 289, endPoint y: 250, distance: 40.1
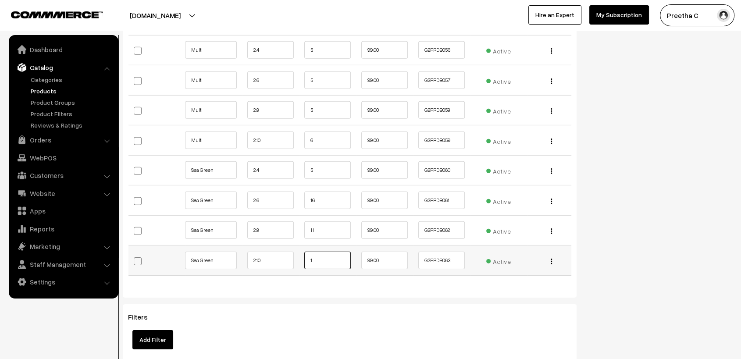
click at [289, 250] on tr "Sea Green 2.10 1 99.00 G2FRDB063" at bounding box center [350, 261] width 443 height 30
type input "6"
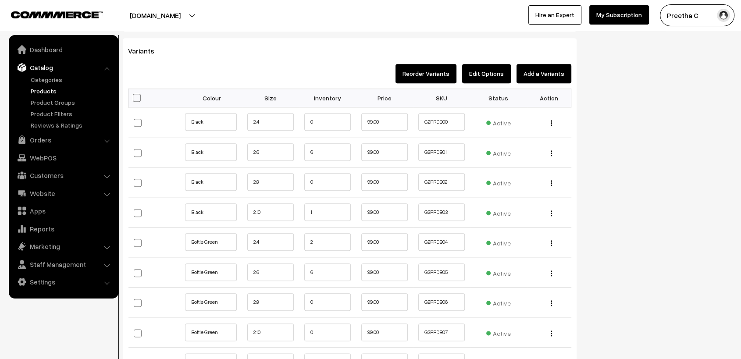
scroll to position [1023, 0]
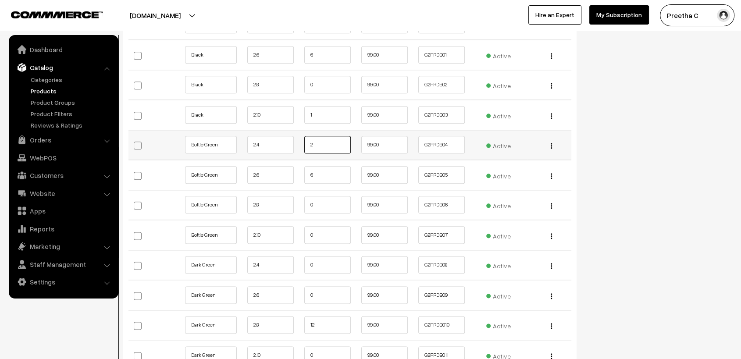
drag, startPoint x: 317, startPoint y: 137, endPoint x: 305, endPoint y: 139, distance: 11.5
click at [305, 139] on input "2" at bounding box center [327, 145] width 46 height 18
type input "7"
drag, startPoint x: 322, startPoint y: 165, endPoint x: 296, endPoint y: 168, distance: 26.0
click at [296, 168] on tr "Bottle Green 2.6 6 99.00 G2FRDB05" at bounding box center [350, 175] width 443 height 30
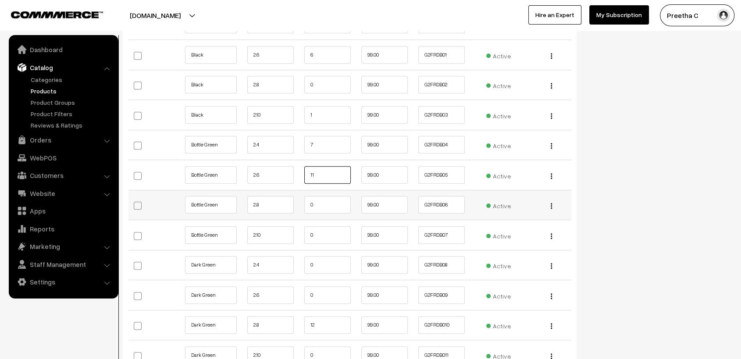
type input "11"
click at [316, 197] on input "0" at bounding box center [327, 205] width 46 height 18
type input "4"
click at [322, 226] on input "0" at bounding box center [327, 235] width 46 height 18
type input "6"
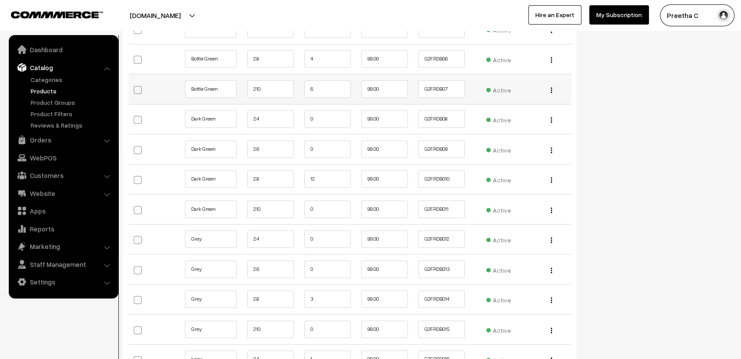
scroll to position [1267, 0]
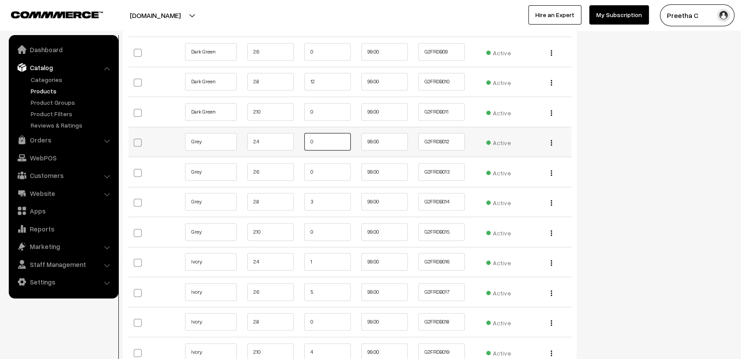
click at [325, 133] on input "0" at bounding box center [327, 142] width 46 height 18
type input "5"
click at [330, 163] on input "0" at bounding box center [327, 172] width 46 height 18
type input "4"
click at [319, 193] on input "3" at bounding box center [327, 202] width 46 height 18
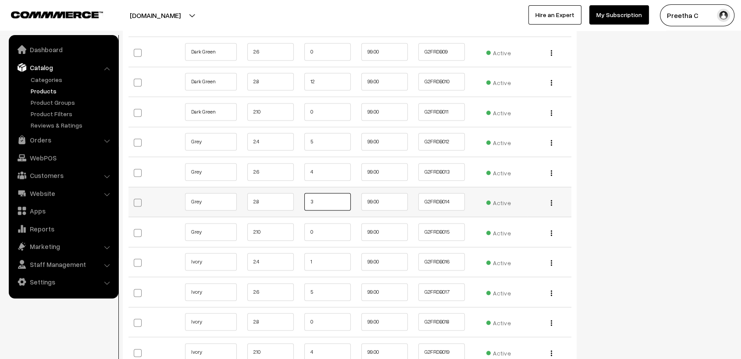
drag, startPoint x: 319, startPoint y: 192, endPoint x: 297, endPoint y: 192, distance: 22.8
click at [297, 192] on tr "Grey 2.8 3 99.00 G2FRDB014 Active" at bounding box center [350, 202] width 443 height 30
type input "7"
click at [323, 226] on input "0" at bounding box center [327, 232] width 46 height 18
type input "6"
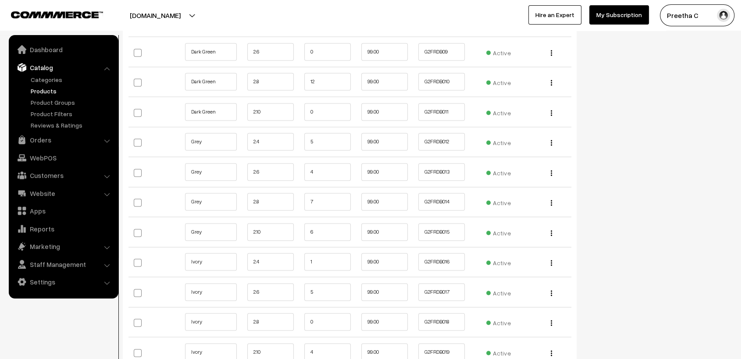
click at [629, 204] on div "Status Active Inactive Active Publish Date Product Type -- Select -- -- Select …" at bounding box center [661, 299] width 156 height 2970
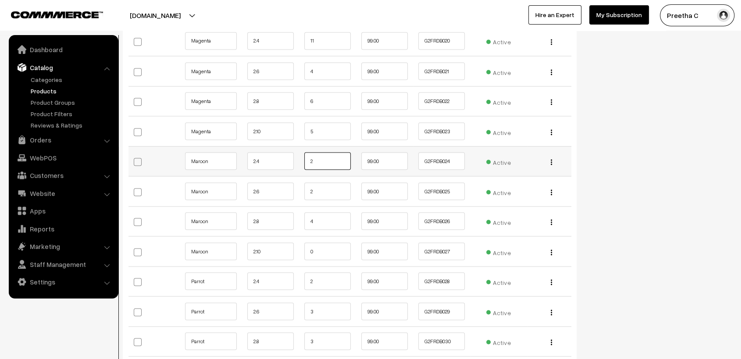
drag, startPoint x: 316, startPoint y: 150, endPoint x: 292, endPoint y: 150, distance: 24.1
click at [292, 150] on tr "Maroon 2.4 2 99.00 G2FRDB024 Edit" at bounding box center [350, 161] width 443 height 30
type input "13"
drag, startPoint x: 324, startPoint y: 182, endPoint x: 307, endPoint y: 181, distance: 17.1
click at [307, 182] on input "2" at bounding box center [327, 191] width 46 height 18
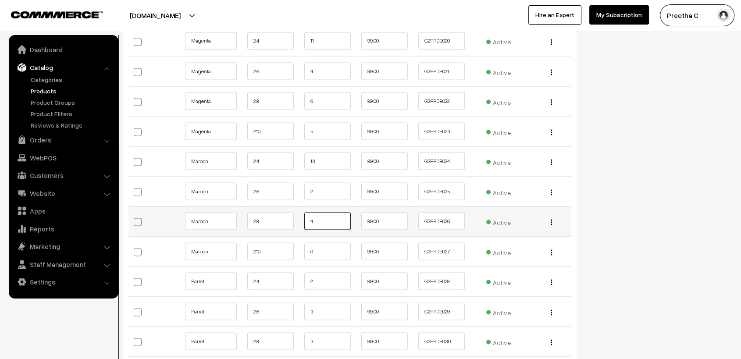
drag, startPoint x: 319, startPoint y: 208, endPoint x: 293, endPoint y: 210, distance: 26.8
click at [293, 210] on tr "Maroon 2.8 4 99.00 G2FRDB026 Edit" at bounding box center [350, 221] width 443 height 30
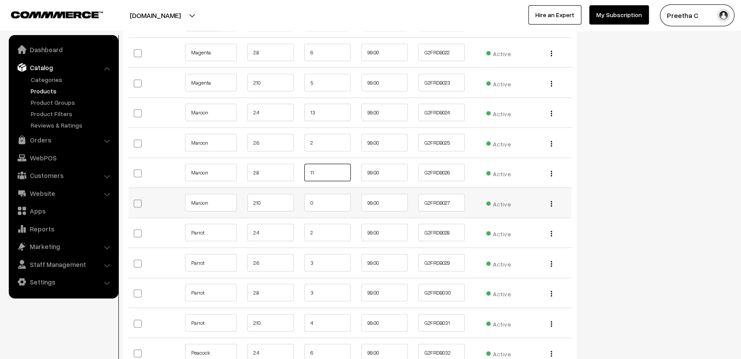
type input "11"
click at [319, 195] on input "0" at bounding box center [327, 203] width 46 height 18
drag, startPoint x: 323, startPoint y: 191, endPoint x: 292, endPoint y: 192, distance: 30.7
click at [292, 192] on tr "Maroon 2.10 0 99.00 G2FRDB027 Edit" at bounding box center [350, 203] width 443 height 30
type input "3"
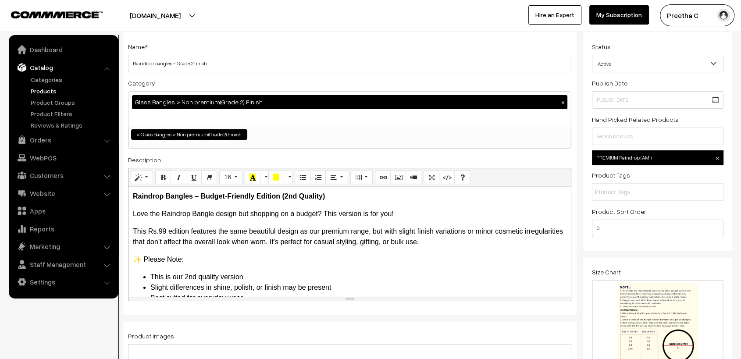
scroll to position [0, 0]
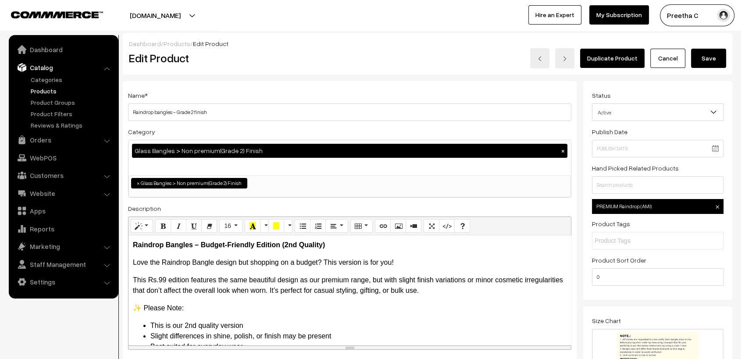
click at [704, 57] on button "Save" at bounding box center [708, 58] width 35 height 19
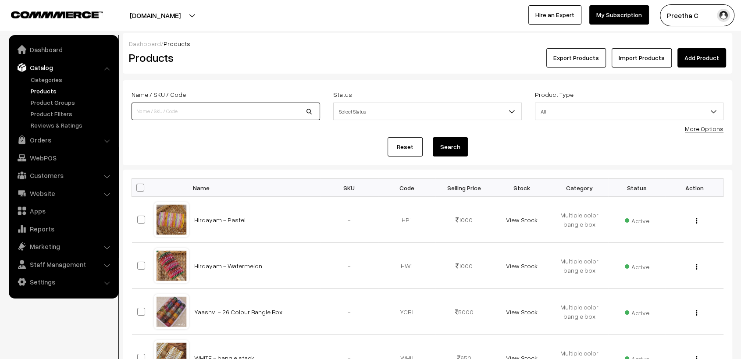
drag, startPoint x: 0, startPoint y: 0, endPoint x: 219, endPoint y: 104, distance: 242.9
click at [219, 104] on input at bounding box center [226, 112] width 189 height 18
type input "PREMIUM"
click at [433, 137] on button "Search" at bounding box center [450, 146] width 35 height 19
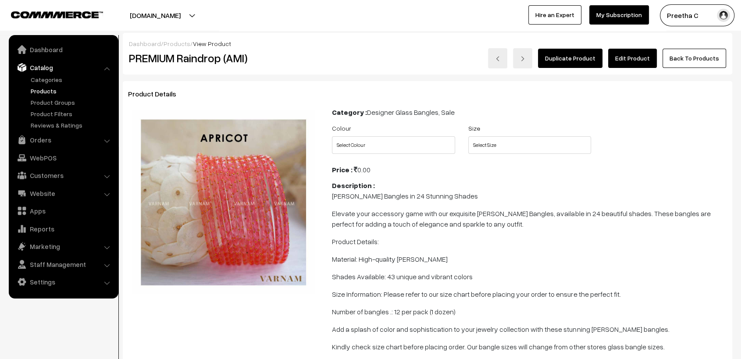
click at [653, 62] on link "Edit Product" at bounding box center [632, 58] width 49 height 19
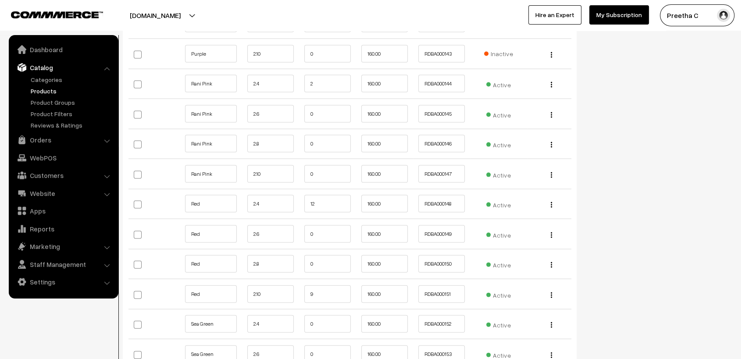
scroll to position [5264, 0]
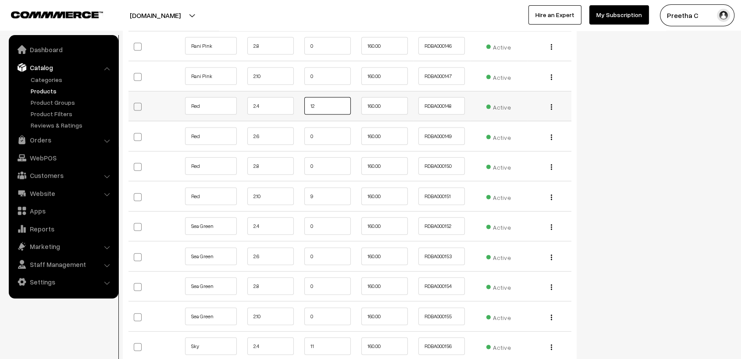
click at [330, 99] on input "12" at bounding box center [327, 106] width 46 height 18
type input "16"
click at [329, 130] on input "0" at bounding box center [327, 137] width 46 height 18
type input "7"
click at [319, 161] on input "0" at bounding box center [327, 166] width 46 height 18
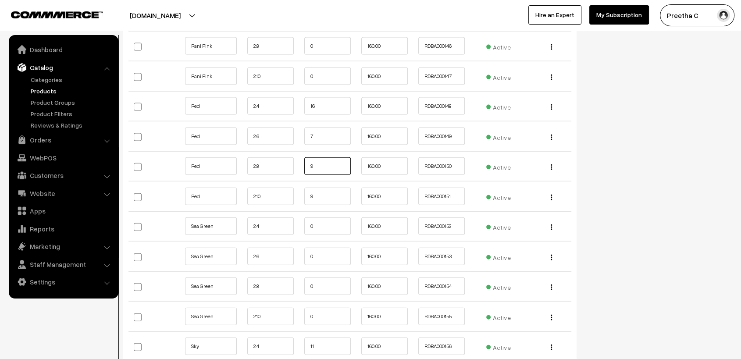
type input "9"
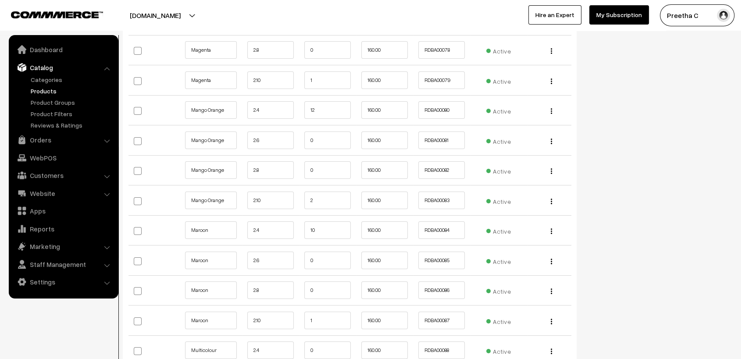
scroll to position [3265, 0]
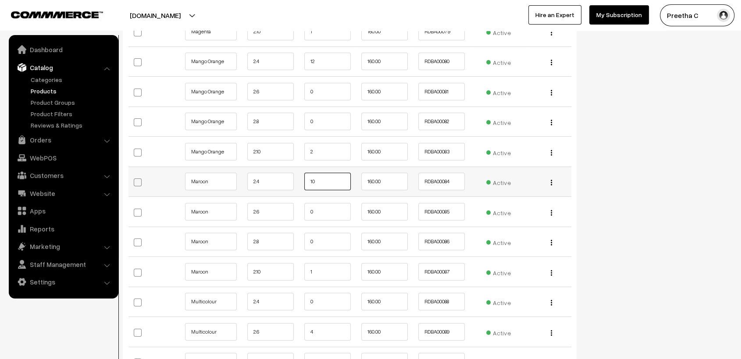
click at [326, 177] on input "10" at bounding box center [327, 182] width 46 height 18
drag, startPoint x: 326, startPoint y: 177, endPoint x: 308, endPoint y: 181, distance: 18.4
click at [308, 181] on input "10" at bounding box center [327, 182] width 46 height 18
type input "23"
click at [318, 206] on input "0" at bounding box center [327, 212] width 46 height 18
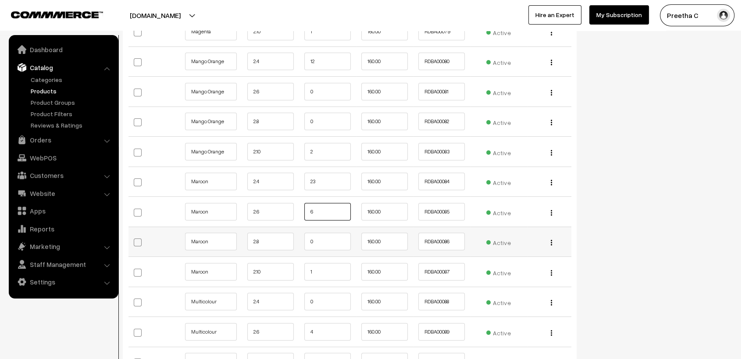
type input "6"
click at [319, 240] on input "0" at bounding box center [327, 242] width 46 height 18
type input "5"
drag, startPoint x: 321, startPoint y: 266, endPoint x: 294, endPoint y: 268, distance: 26.8
click at [294, 268] on tr "Maroon 2.10 1 160.00 RDBA00087" at bounding box center [350, 272] width 443 height 30
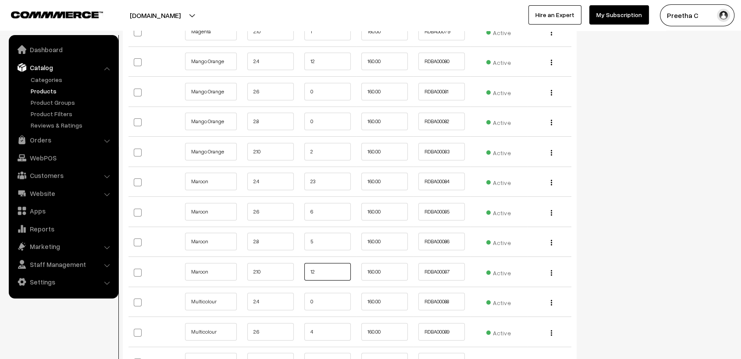
type input "12"
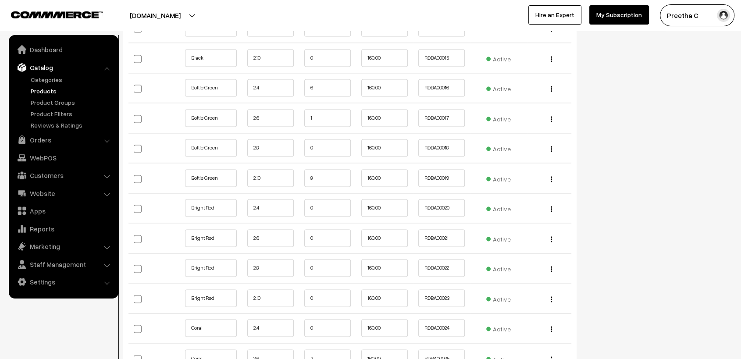
scroll to position [1218, 0]
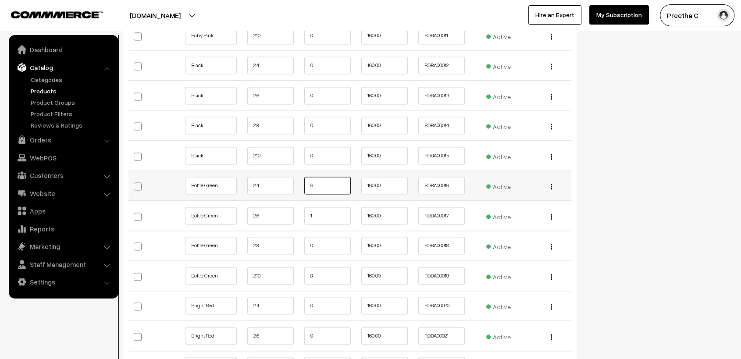
click at [327, 186] on input "6" at bounding box center [327, 186] width 46 height 18
drag, startPoint x: 327, startPoint y: 186, endPoint x: 286, endPoint y: 185, distance: 41.2
click at [286, 185] on tr "Bottle Green 2.4 6 160.00 Active" at bounding box center [350, 186] width 443 height 30
type input "13"
click at [321, 217] on input "1" at bounding box center [327, 216] width 46 height 18
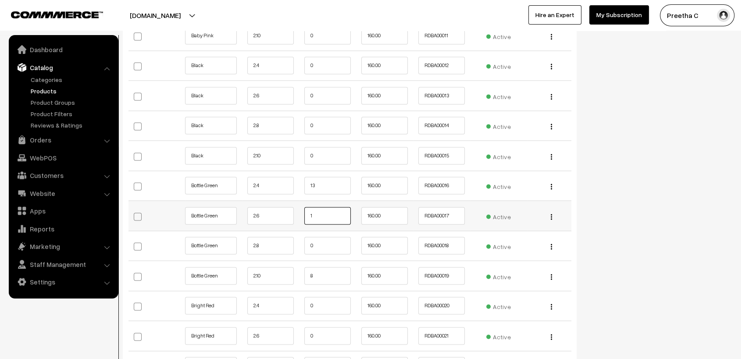
drag, startPoint x: 322, startPoint y: 213, endPoint x: 291, endPoint y: 211, distance: 30.8
click at [291, 211] on tr "Bottle Green 2.6 1 160.00 Active" at bounding box center [350, 216] width 443 height 30
type input "16"
click at [325, 247] on input "0" at bounding box center [327, 246] width 46 height 18
type input "8"
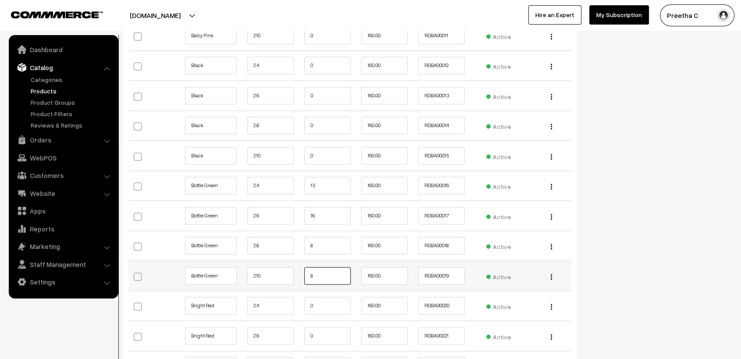
click at [321, 274] on input "8" at bounding box center [327, 276] width 46 height 18
drag, startPoint x: 324, startPoint y: 273, endPoint x: 295, endPoint y: 273, distance: 29.4
click at [295, 273] on tr "Bottle Green 2.10 8 160.00 Active" at bounding box center [350, 276] width 443 height 30
type input "21"
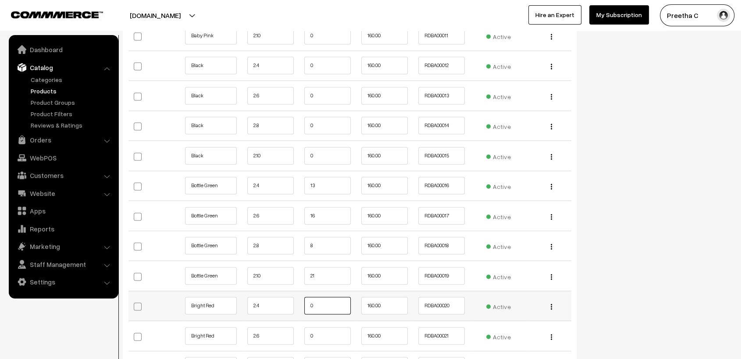
click at [339, 311] on input "0" at bounding box center [327, 306] width 46 height 18
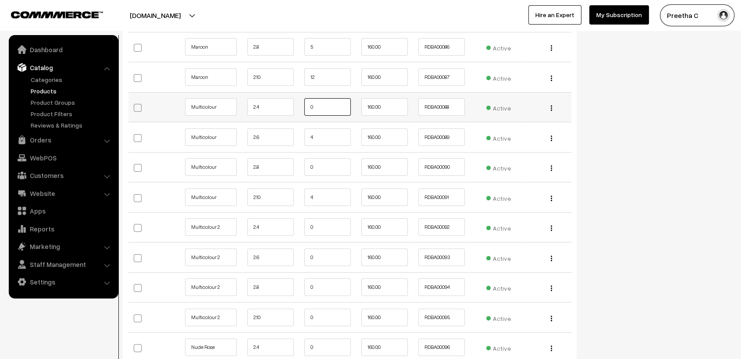
click at [328, 104] on input "0" at bounding box center [327, 107] width 46 height 18
click at [318, 136] on input "4" at bounding box center [327, 138] width 46 height 18
click at [325, 134] on input "4" at bounding box center [327, 138] width 46 height 18
drag, startPoint x: 324, startPoint y: 135, endPoint x: 300, endPoint y: 135, distance: 24.6
click at [300, 135] on td "4" at bounding box center [327, 137] width 57 height 30
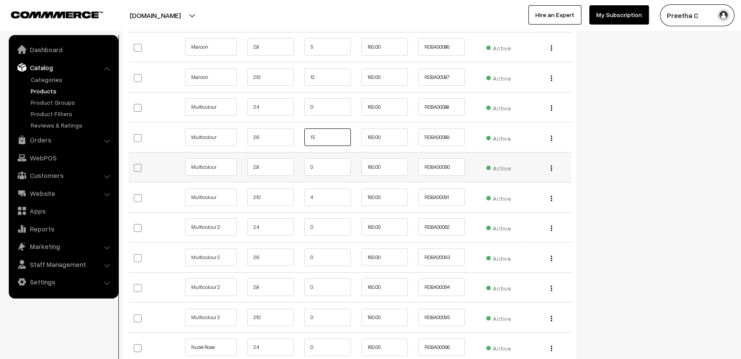
type input "15"
click at [321, 162] on input "0" at bounding box center [327, 167] width 46 height 18
type input "4"
click at [320, 191] on input "4" at bounding box center [327, 198] width 46 height 18
drag, startPoint x: 325, startPoint y: 192, endPoint x: 282, endPoint y: 192, distance: 43.0
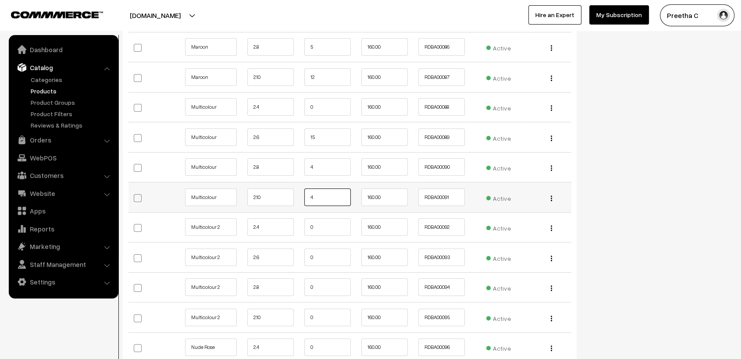
click at [282, 192] on tr "Multicolour 2.10 4 160.00 Active" at bounding box center [350, 197] width 443 height 30
drag, startPoint x: 324, startPoint y: 189, endPoint x: 294, endPoint y: 195, distance: 30.7
click at [294, 195] on tr "Multicolour 2.10 6 160.00 Active" at bounding box center [350, 197] width 443 height 30
type input "7"
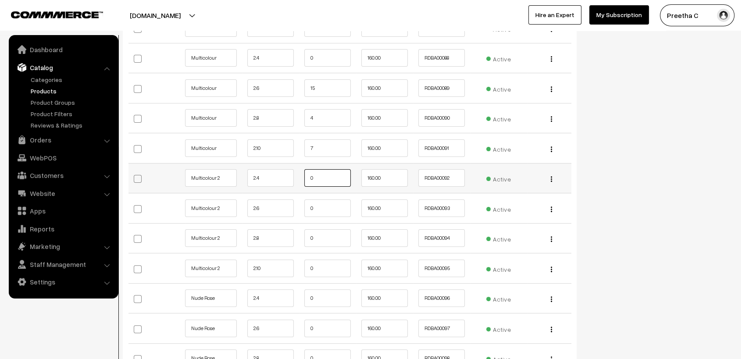
click at [322, 173] on input "0" at bounding box center [327, 178] width 46 height 18
type input "1"
click at [324, 201] on input "0" at bounding box center [327, 209] width 46 height 18
type input "9"
click at [322, 236] on input "0" at bounding box center [327, 238] width 46 height 18
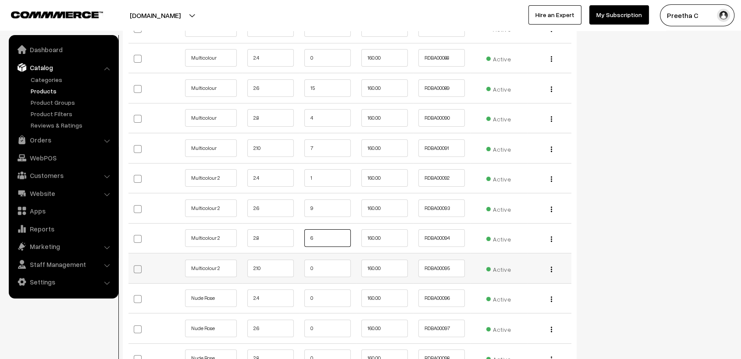
type input "6"
click at [318, 263] on input "0" at bounding box center [327, 269] width 46 height 18
type input "4"
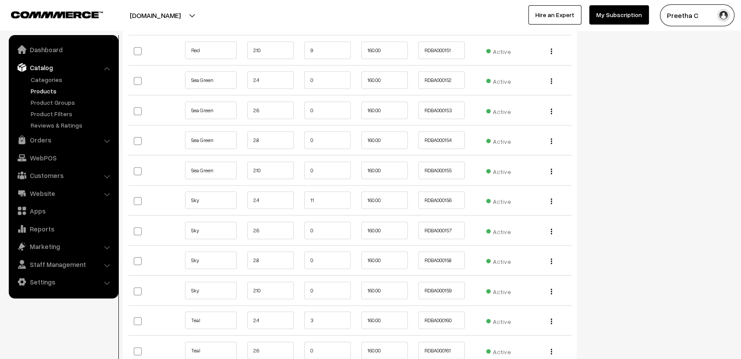
scroll to position [5312, 0]
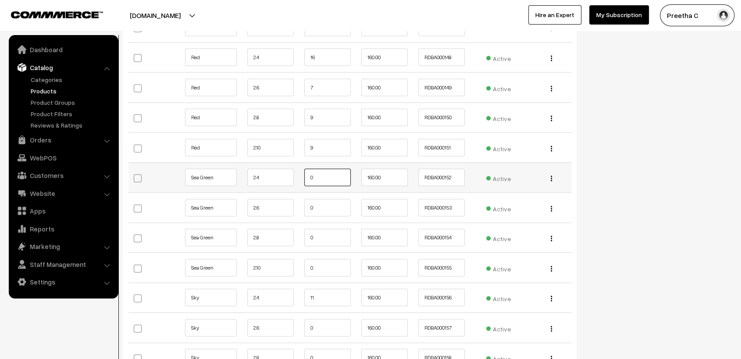
click at [322, 171] on input "0" at bounding box center [327, 178] width 46 height 18
type input "7"
click at [325, 199] on input "0" at bounding box center [327, 208] width 46 height 18
type input "2"
click at [328, 229] on input "0" at bounding box center [327, 238] width 46 height 18
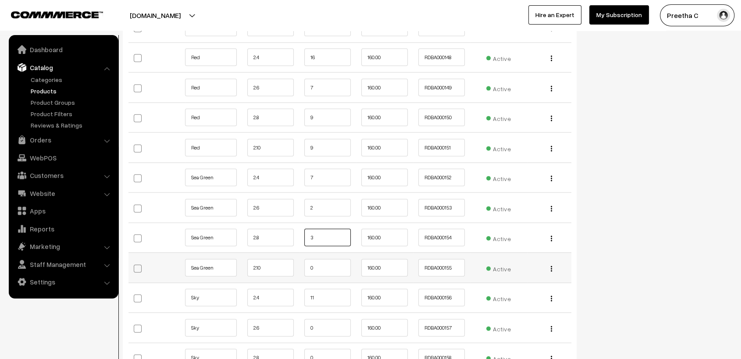
type input "3"
click at [323, 262] on input "0" at bounding box center [327, 268] width 46 height 18
type input "6"
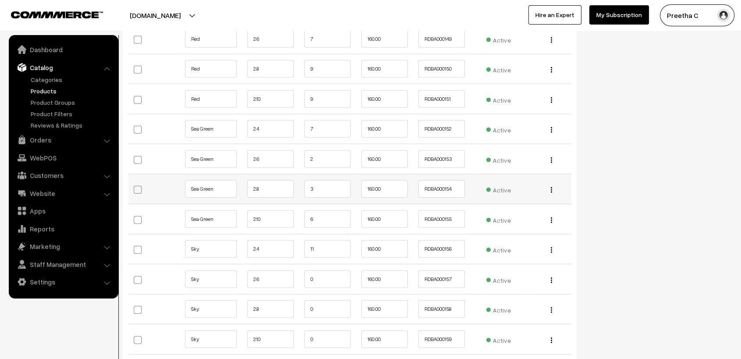
scroll to position [5410, 0]
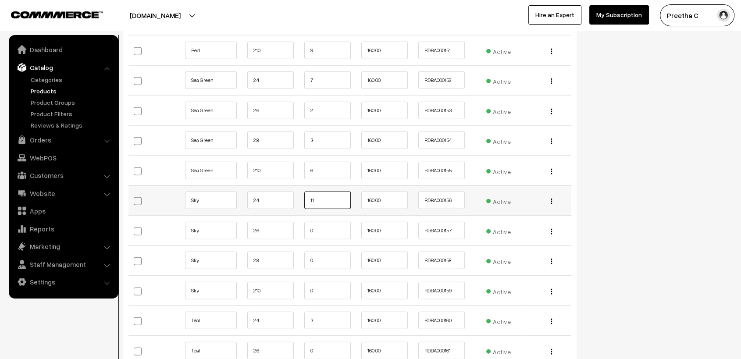
click at [322, 197] on input "11" at bounding box center [327, 201] width 46 height 18
click at [321, 222] on input "0" at bounding box center [327, 231] width 46 height 18
type input "1"
click at [319, 254] on input "0" at bounding box center [327, 261] width 46 height 18
type input "3"
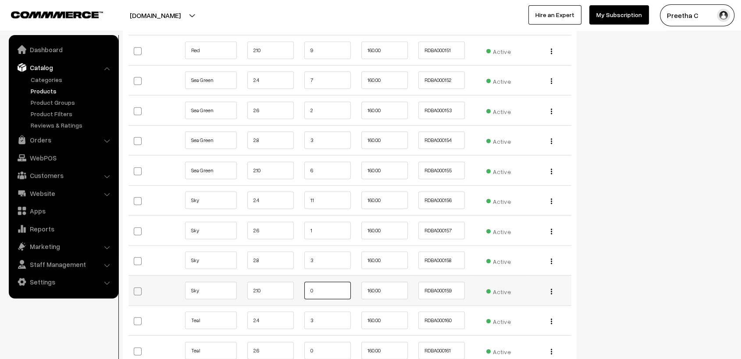
click at [322, 283] on input "0" at bounding box center [327, 291] width 46 height 18
type input "5"
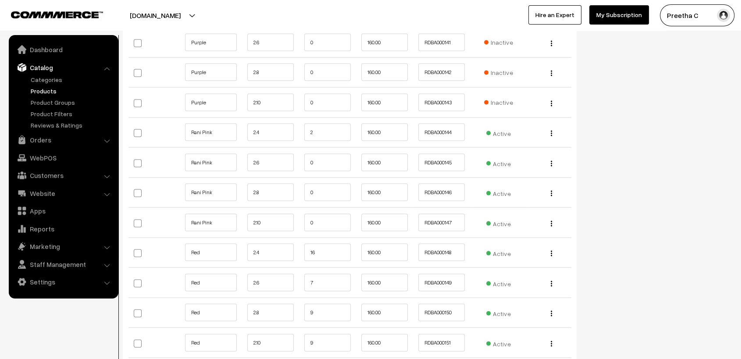
scroll to position [5068, 0]
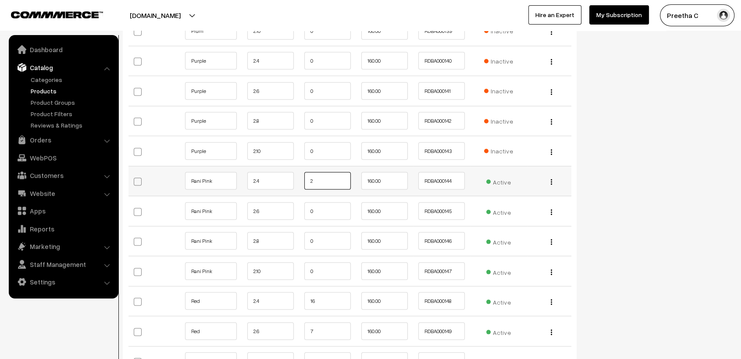
click at [323, 174] on input "2" at bounding box center [327, 181] width 46 height 18
drag, startPoint x: 323, startPoint y: 174, endPoint x: 303, endPoint y: 177, distance: 19.9
click at [303, 177] on td "2" at bounding box center [327, 181] width 57 height 30
type input "5"
click at [325, 203] on input "0" at bounding box center [327, 212] width 46 height 18
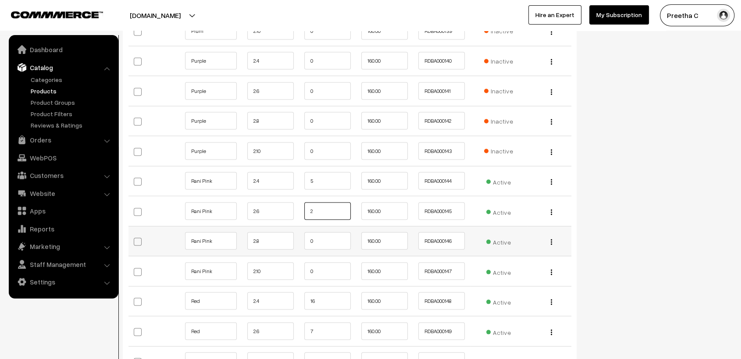
type input "2"
click at [324, 237] on input "0" at bounding box center [327, 241] width 46 height 18
type input "6"
click at [325, 264] on input "0" at bounding box center [327, 272] width 46 height 18
type input "7"
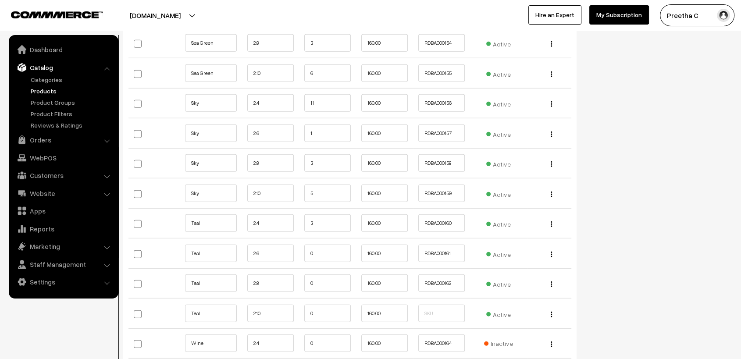
scroll to position [5556, 0]
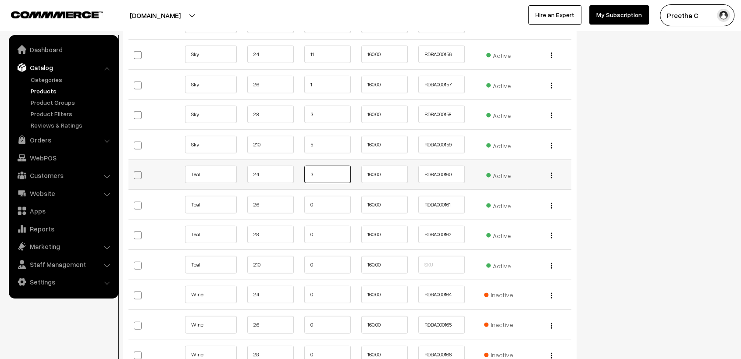
click at [322, 166] on input "3" at bounding box center [327, 175] width 46 height 18
drag, startPoint x: 325, startPoint y: 166, endPoint x: 279, endPoint y: 166, distance: 45.2
click at [279, 166] on tr "Teal 2.4 3 160.00 RDBA000160 Edit" at bounding box center [350, 175] width 443 height 30
type input "2"
type input "12"
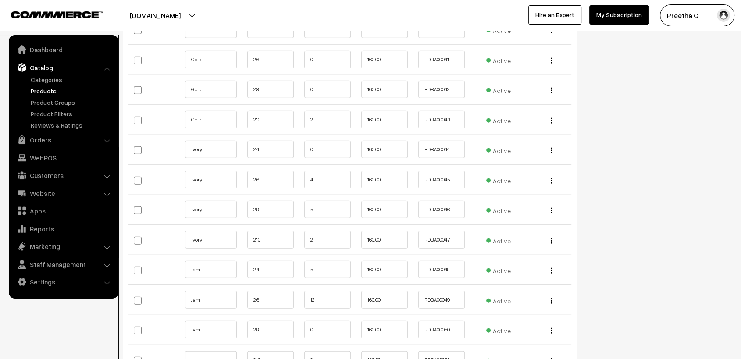
scroll to position [1998, 0]
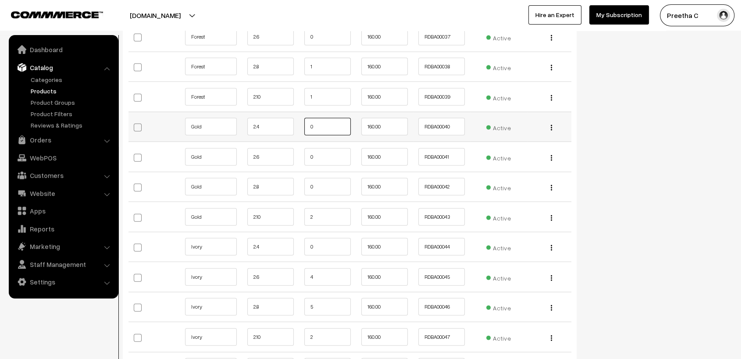
click at [325, 129] on input "0" at bounding box center [327, 127] width 46 height 18
type input "9"
click at [324, 154] on input "0" at bounding box center [327, 157] width 46 height 18
click at [323, 184] on input "0" at bounding box center [327, 187] width 46 height 18
type input "4"
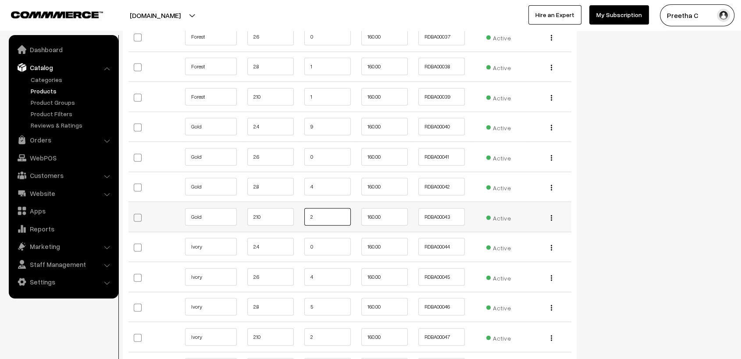
drag, startPoint x: 322, startPoint y: 218, endPoint x: 280, endPoint y: 212, distance: 42.4
click at [280, 212] on tr "Gold 2.10 2 160.00 RDBA00043 Edit" at bounding box center [350, 217] width 443 height 30
type input "7"
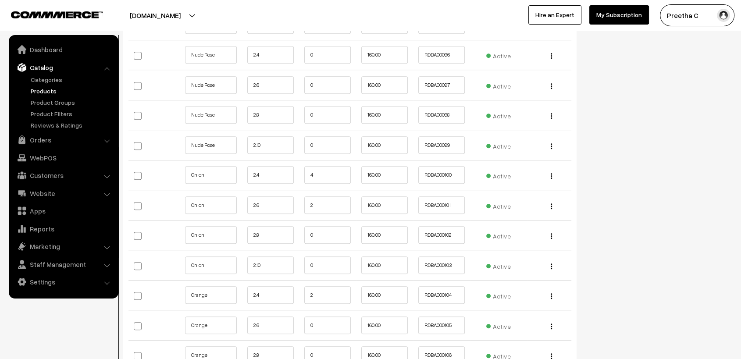
scroll to position [3801, 0]
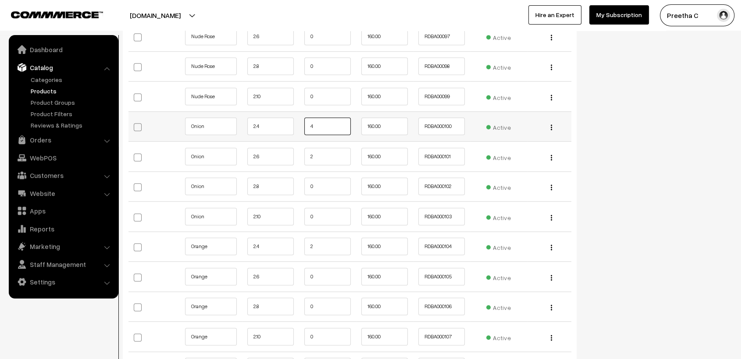
click at [321, 122] on input "4" at bounding box center [327, 127] width 46 height 18
drag, startPoint x: 322, startPoint y: 122, endPoint x: 296, endPoint y: 124, distance: 26.4
click at [296, 124] on tr "Onion 2.4 4 160.00 RDBA000100 Edit" at bounding box center [350, 126] width 443 height 30
type input "9"
drag, startPoint x: 320, startPoint y: 153, endPoint x: 287, endPoint y: 154, distance: 32.5
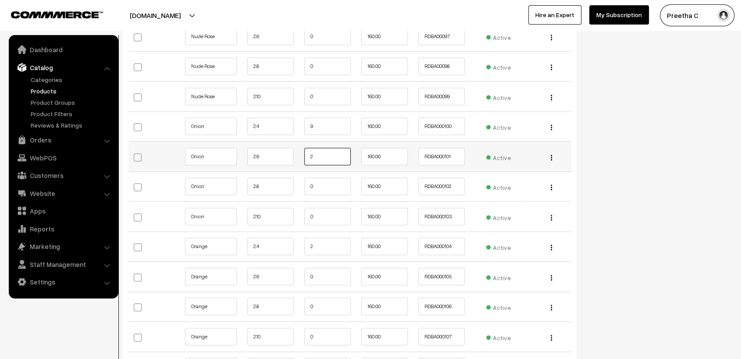
click at [287, 154] on tr "Onion 2.6 2 160.00 RDBA000101 Edit" at bounding box center [350, 157] width 443 height 30
type input "5"
drag, startPoint x: 320, startPoint y: 180, endPoint x: 310, endPoint y: 182, distance: 10.2
click at [310, 182] on input "0" at bounding box center [327, 187] width 46 height 18
type input "3"
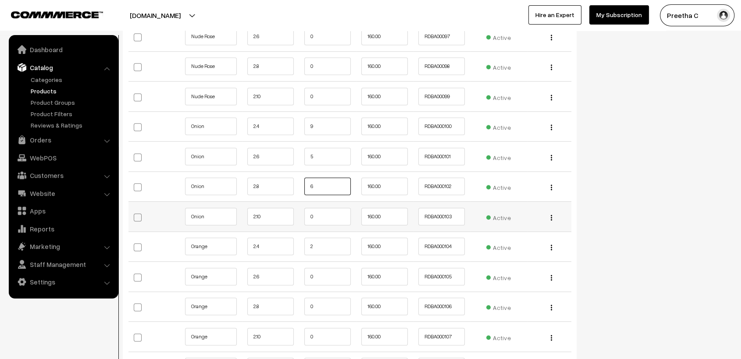
type input "6"
click at [321, 211] on input "0" at bounding box center [327, 217] width 46 height 18
type input "4"
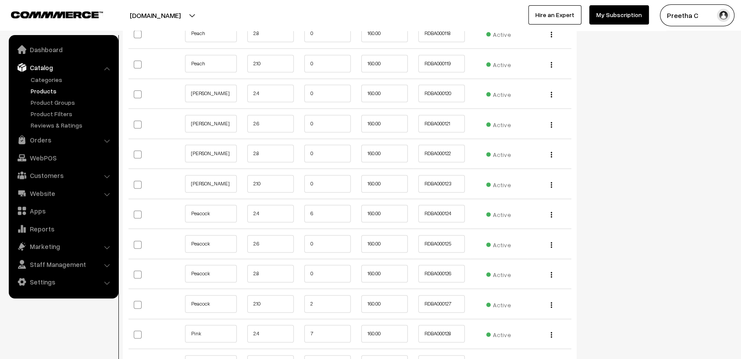
scroll to position [4484, 0]
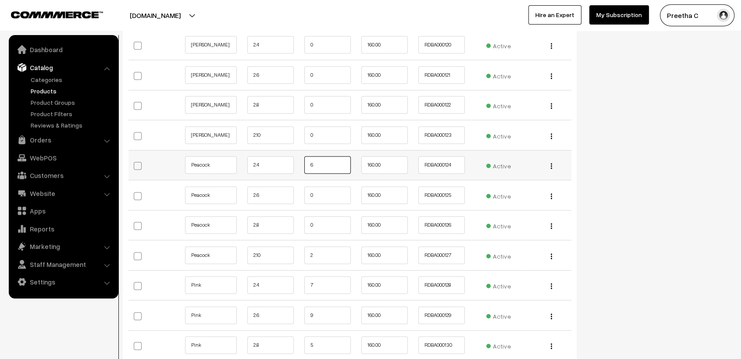
click at [325, 157] on input "6" at bounding box center [327, 165] width 46 height 18
drag, startPoint x: 323, startPoint y: 159, endPoint x: 296, endPoint y: 160, distance: 26.8
click at [296, 160] on tr "Peacock 2.4 6 160.00 RDBA000124" at bounding box center [350, 165] width 443 height 30
type input "13"
click at [319, 190] on input "0" at bounding box center [327, 195] width 46 height 18
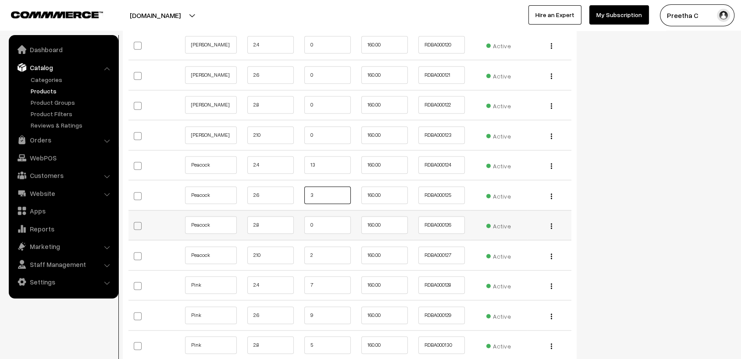
type input "3"
click at [323, 217] on input "0" at bounding box center [327, 225] width 46 height 18
type input "3"
click at [323, 249] on input "2" at bounding box center [327, 256] width 46 height 18
drag, startPoint x: 323, startPoint y: 249, endPoint x: 291, endPoint y: 245, distance: 31.8
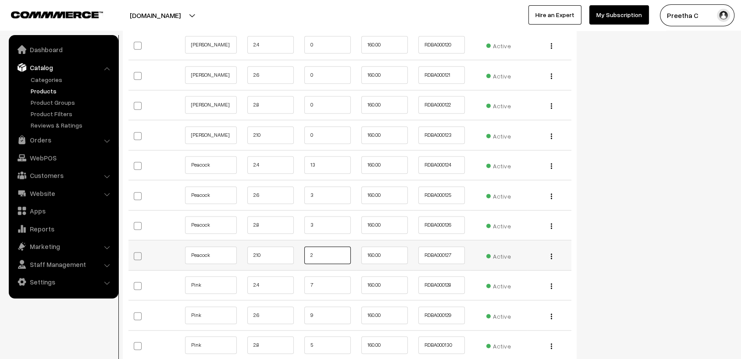
click at [291, 245] on tr "Peacock 2.10 2 160.00 RDBA000127" at bounding box center [350, 255] width 443 height 30
type input "6"
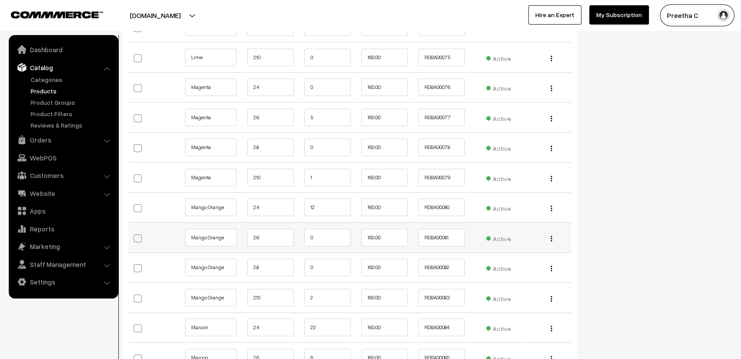
scroll to position [3168, 0]
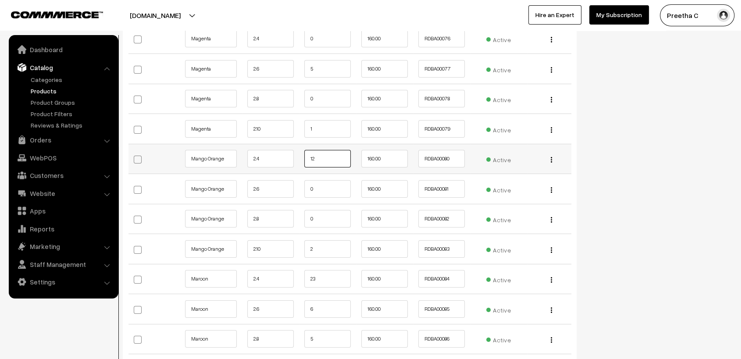
click at [328, 155] on input "12" at bounding box center [327, 159] width 46 height 18
drag, startPoint x: 329, startPoint y: 155, endPoint x: 289, endPoint y: 155, distance: 39.5
click at [289, 155] on tr "Mango Orange 2.4 12 160.00 Active" at bounding box center [350, 159] width 443 height 30
type input "16"
click at [321, 185] on input "0" at bounding box center [327, 189] width 46 height 18
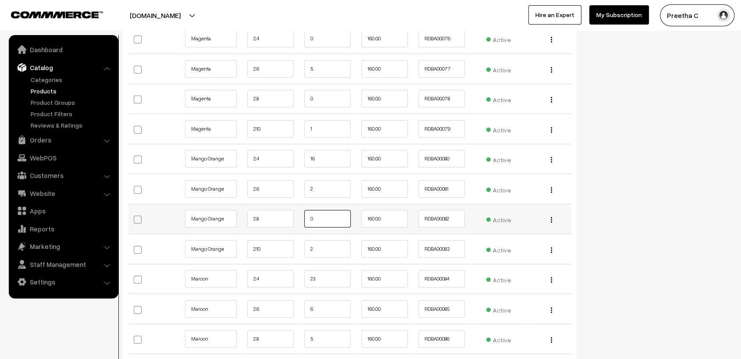
click at [322, 218] on input "0" at bounding box center [327, 219] width 46 height 18
click at [322, 186] on input "2" at bounding box center [327, 189] width 46 height 18
drag, startPoint x: 325, startPoint y: 184, endPoint x: 294, endPoint y: 186, distance: 31.2
click at [294, 186] on tr "Mango Orange 2.6 2 160.00 Active" at bounding box center [350, 189] width 443 height 30
type input "6"
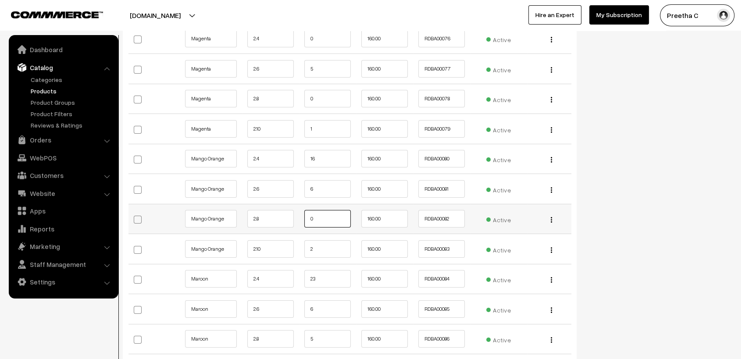
drag, startPoint x: 322, startPoint y: 217, endPoint x: 303, endPoint y: 214, distance: 19.0
click at [303, 214] on td "0" at bounding box center [327, 219] width 57 height 30
type input "2"
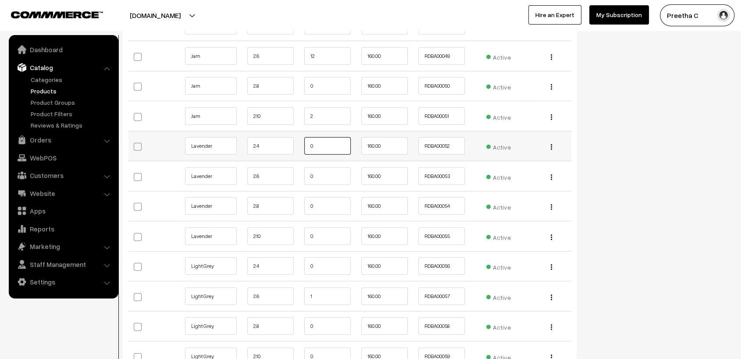
click at [320, 143] on input "0" at bounding box center [327, 146] width 46 height 18
type input "1"
click at [320, 175] on input "0" at bounding box center [327, 177] width 46 height 18
type input "8"
click at [321, 204] on input "0" at bounding box center [327, 206] width 46 height 18
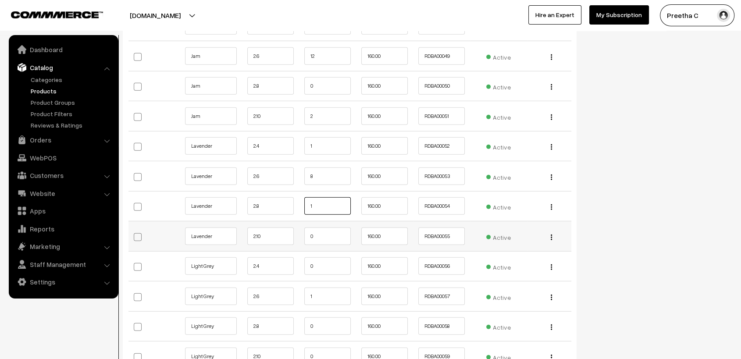
type input "1"
click at [318, 235] on input "0" at bounding box center [327, 237] width 46 height 18
type input "7"
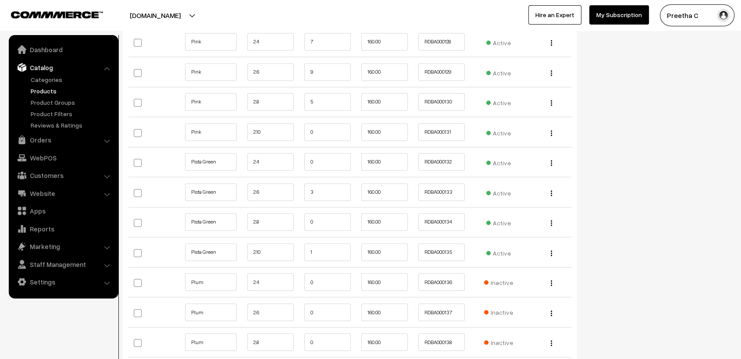
scroll to position [4776, 0]
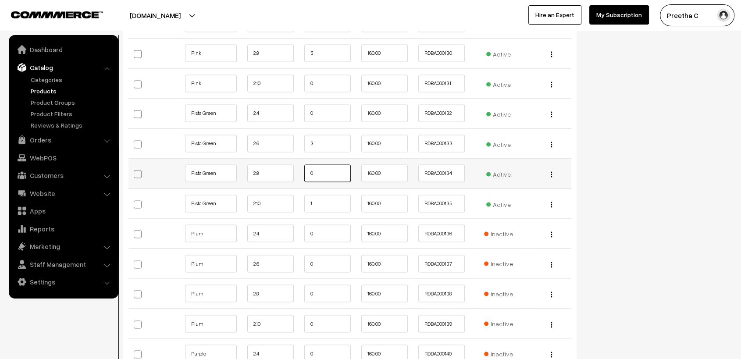
click at [328, 164] on input "0" at bounding box center [327, 173] width 46 height 18
type input "1"
drag, startPoint x: 323, startPoint y: 198, endPoint x: 294, endPoint y: 197, distance: 29.0
click at [294, 197] on tr "Pista Green 2.10 1 160.00 Active" at bounding box center [350, 204] width 443 height 30
type input "6"
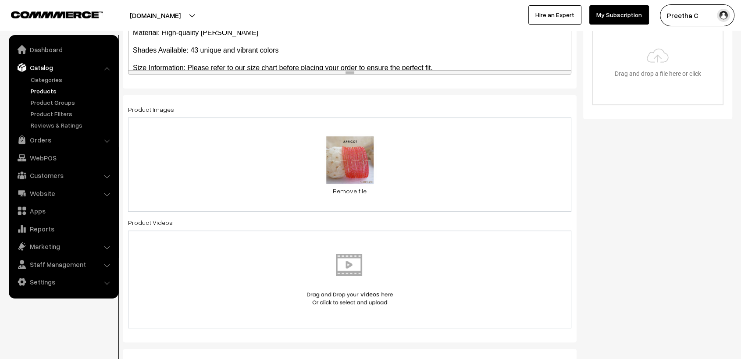
scroll to position [0, 0]
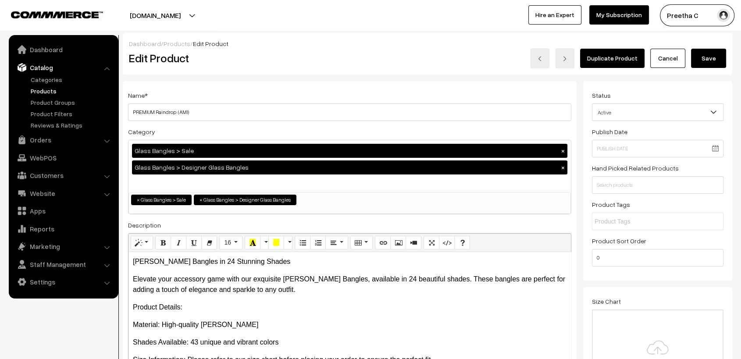
click at [705, 57] on button "Save" at bounding box center [708, 58] width 35 height 19
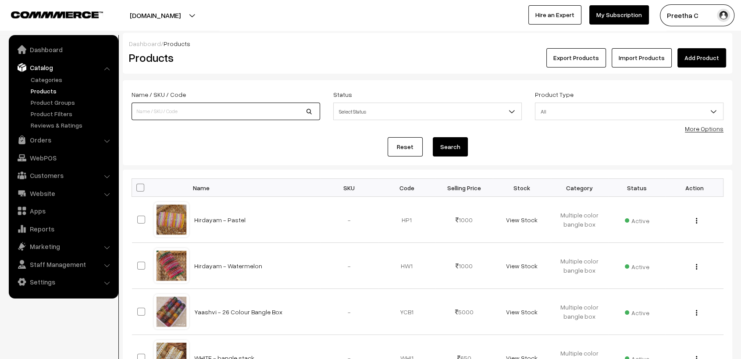
click at [218, 114] on input at bounding box center [226, 112] width 189 height 18
type input "PREMIUM"
click at [433, 137] on button "Search" at bounding box center [450, 146] width 35 height 19
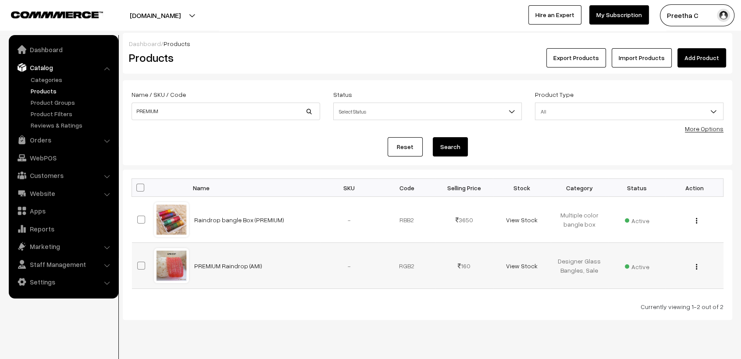
click at [518, 261] on td "View Stock" at bounding box center [521, 266] width 57 height 46
click at [518, 266] on link "View Stock" at bounding box center [522, 265] width 32 height 7
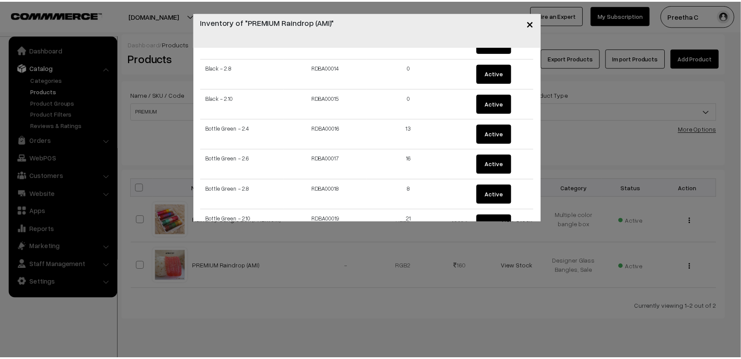
scroll to position [487, 0]
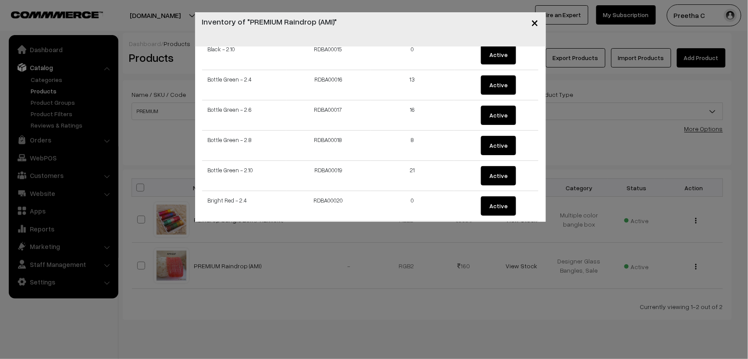
click at [539, 21] on button "×" at bounding box center [535, 22] width 21 height 27
